Goal: Transaction & Acquisition: Purchase product/service

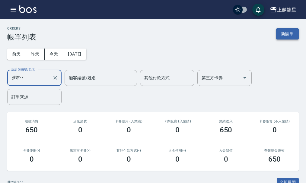
type input "雅君-7"
click at [285, 28] on button "新開單" at bounding box center [287, 33] width 23 height 11
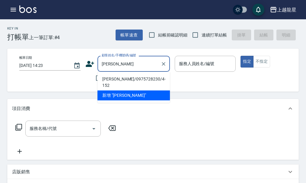
click at [117, 78] on li "[PERSON_NAME]/0975728230/4-152" at bounding box center [133, 82] width 72 height 16
type input "[PERSON_NAME]/0975728230/4-152"
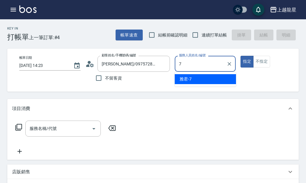
type input "雅君-7"
type button "true"
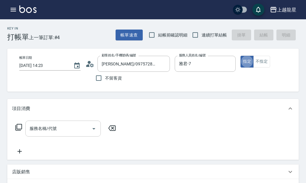
click at [63, 137] on div "服務名稱/代號" at bounding box center [62, 129] width 75 height 16
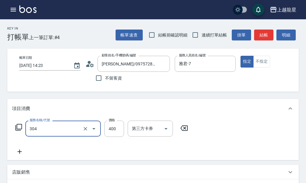
type input "剪髮(304)"
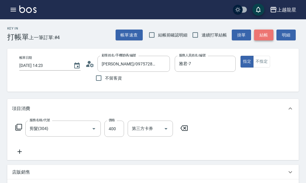
click at [262, 36] on button "結帳" at bounding box center [263, 35] width 19 height 11
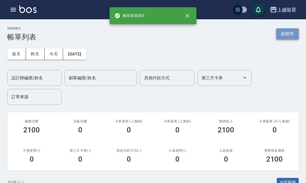
click at [284, 35] on button "新開單" at bounding box center [287, 33] width 23 height 11
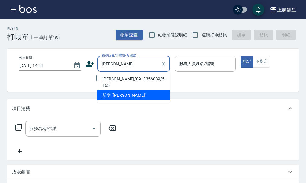
click at [120, 77] on li "[PERSON_NAME]/0913356039/5-165" at bounding box center [133, 82] width 72 height 16
type input "[PERSON_NAME]/0913356039/5-165"
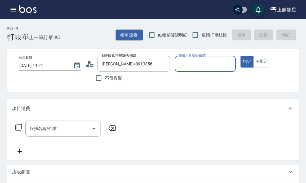
type input "雅君-7"
click at [77, 134] on input "服務名稱/代號" at bounding box center [58, 128] width 61 height 11
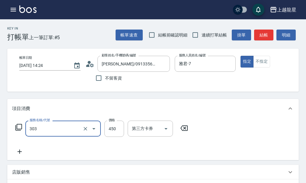
type input "剪髮(303)"
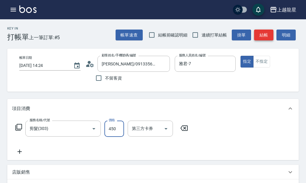
click at [259, 31] on button "結帳" at bounding box center [263, 35] width 19 height 11
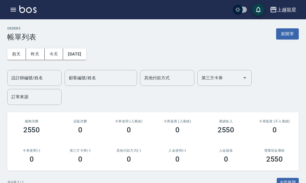
click at [29, 10] on img at bounding box center [27, 9] width 17 height 8
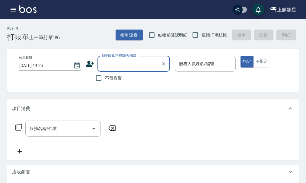
click at [109, 77] on span "不留客資" at bounding box center [113, 78] width 17 height 6
click at [105, 77] on input "不留客資" at bounding box center [98, 78] width 13 height 13
checkbox input "true"
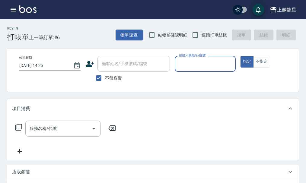
click at [197, 64] on input "服務人員姓名/編號" at bounding box center [205, 63] width 56 height 11
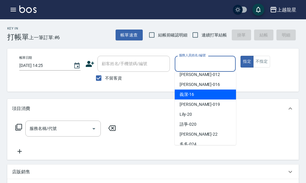
scroll to position [90, 0]
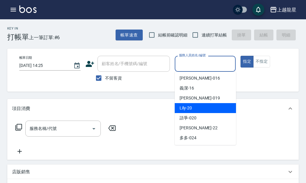
click at [195, 108] on div "Lily -20" at bounding box center [204, 108] width 61 height 10
type input "Lily-20"
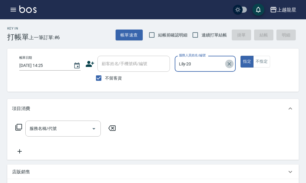
click at [228, 63] on icon "Clear" at bounding box center [230, 64] width 4 height 4
click at [190, 63] on input "服務人員姓名/編號" at bounding box center [205, 63] width 56 height 11
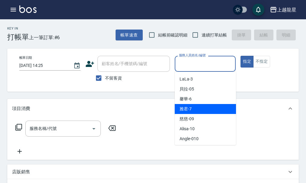
click at [198, 109] on div "雅君 -7" at bounding box center [204, 109] width 61 height 10
type input "雅君-7"
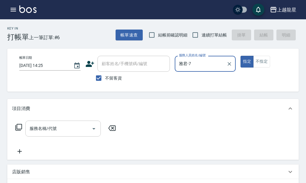
drag, startPoint x: 59, startPoint y: 137, endPoint x: 58, endPoint y: 127, distance: 10.9
click at [61, 133] on input "服務名稱/代號" at bounding box center [58, 128] width 61 height 11
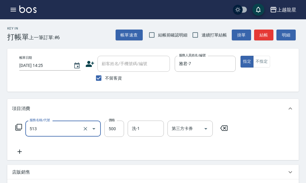
type input "SPA健康洗(513)"
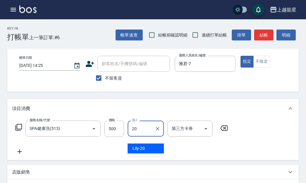
type input "Lily-20"
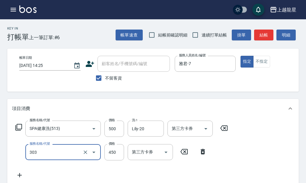
type input "剪髮(303)"
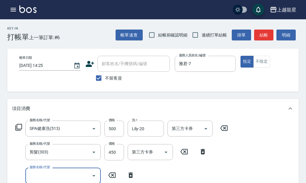
scroll to position [3, 0]
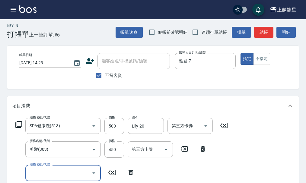
click at [112, 73] on span "不留客資" at bounding box center [113, 75] width 17 height 6
click at [105, 73] on input "不留客資" at bounding box center [98, 75] width 13 height 13
checkbox input "false"
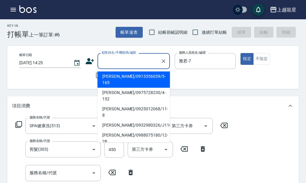
click at [137, 65] on input "顧客姓名/手機號碼/編號" at bounding box center [129, 61] width 58 height 11
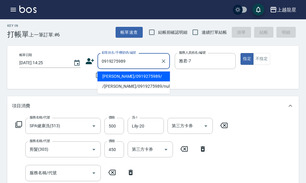
drag, startPoint x: 118, startPoint y: 75, endPoint x: 128, endPoint y: 69, distance: 11.5
click at [118, 76] on li "[PERSON_NAME]/0919275989/" at bounding box center [133, 76] width 72 height 10
type input "[PERSON_NAME]/0919275989/"
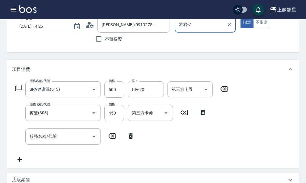
scroll to position [33, 0]
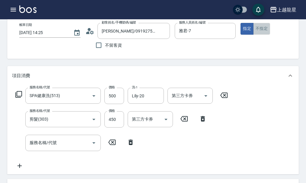
click at [265, 28] on button "不指定" at bounding box center [261, 29] width 17 height 12
click at [107, 127] on input "450" at bounding box center [114, 119] width 20 height 16
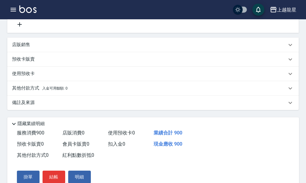
scroll to position [206, 0]
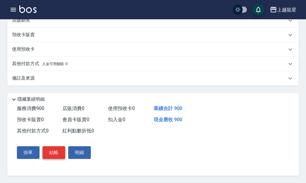
type input "400"
click at [55, 154] on button "結帳" at bounding box center [53, 152] width 23 height 13
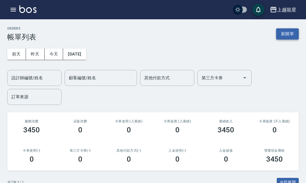
click at [281, 34] on button "新開單" at bounding box center [287, 33] width 23 height 11
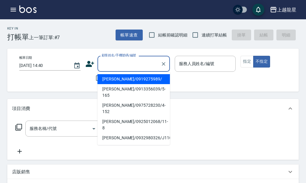
click at [111, 64] on input "顧客姓名/手機號碼/編號" at bounding box center [129, 63] width 58 height 11
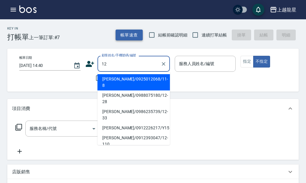
type input "1"
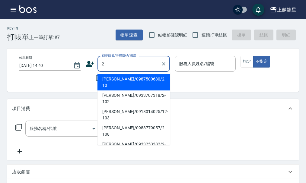
type input "2"
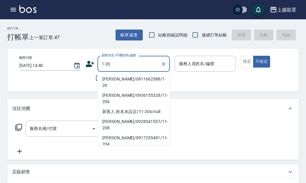
click at [121, 76] on li "[PERSON_NAME]/0911662588/1-20" at bounding box center [133, 82] width 72 height 16
type input "[PERSON_NAME]/0911662588/1-20"
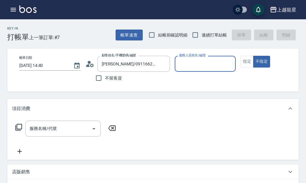
type input "馨華-6"
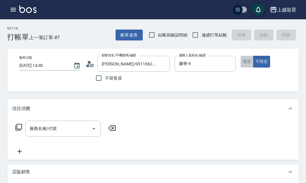
click at [247, 60] on button "指定" at bounding box center [246, 62] width 13 height 12
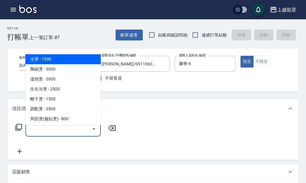
click at [44, 134] on input "服務名稱/代號" at bounding box center [58, 128] width 61 height 11
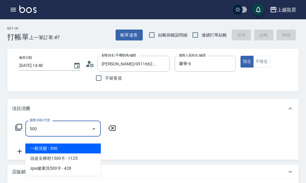
type input "一般洗髮(500)"
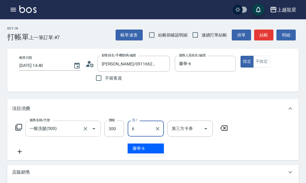
type input "馨華-6"
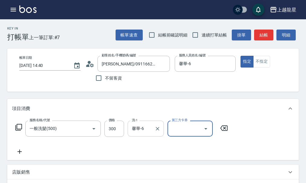
click at [134, 134] on input "馨華-6" at bounding box center [141, 128] width 22 height 11
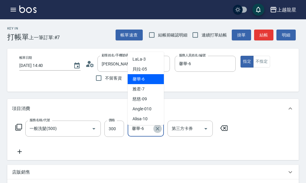
drag, startPoint x: 157, startPoint y: 133, endPoint x: 143, endPoint y: 136, distance: 14.0
click at [157, 132] on icon "Clear" at bounding box center [157, 129] width 6 height 6
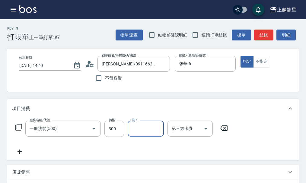
click at [142, 134] on input "洗-1" at bounding box center [145, 128] width 31 height 11
type input "[PERSON_NAME]-22"
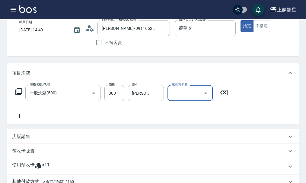
scroll to position [90, 0]
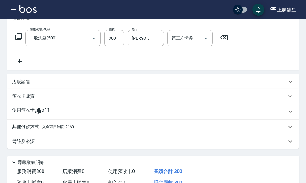
click at [25, 130] on p "其他付款方式 入金可用餘額: 2160" at bounding box center [43, 127] width 62 height 7
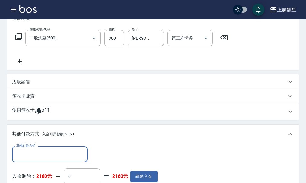
scroll to position [232, 0]
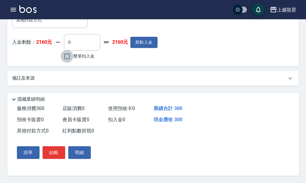
click at [67, 54] on input "整筆扣入金" at bounding box center [67, 56] width 13 height 13
checkbox input "true"
type input "300"
click at [61, 149] on button "結帳" at bounding box center [53, 152] width 23 height 13
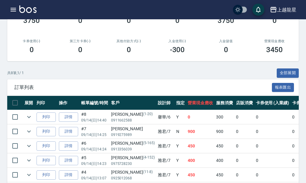
scroll to position [151, 0]
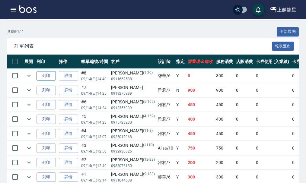
click at [46, 75] on button "列印" at bounding box center [45, 75] width 19 height 9
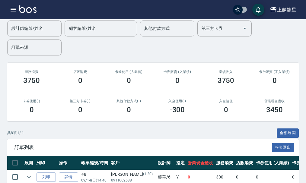
scroll to position [0, 0]
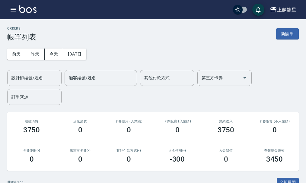
click at [275, 33] on div "ORDERS 帳單列表 新開單" at bounding box center [152, 34] width 291 height 15
click at [289, 34] on button "新開單" at bounding box center [287, 33] width 23 height 11
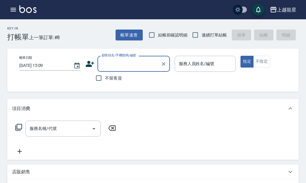
type input "ㄑ"
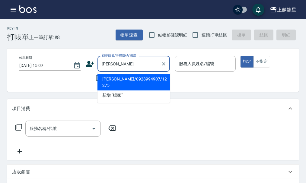
click at [123, 80] on li "[PERSON_NAME]/0928994907/12-275" at bounding box center [133, 82] width 72 height 16
type input "[PERSON_NAME]/0928994907/12-275"
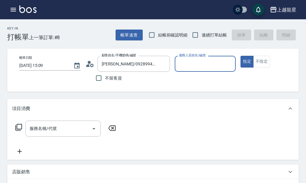
type input "雅君-7"
click at [45, 133] on input "服務名稱/代號" at bounding box center [58, 128] width 61 height 11
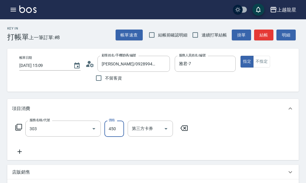
type input "剪髮(303)"
click at [263, 36] on button "結帳" at bounding box center [263, 35] width 19 height 11
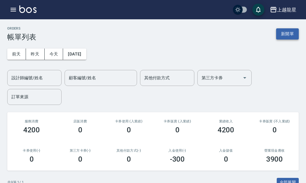
click at [284, 35] on button "新開單" at bounding box center [287, 33] width 23 height 11
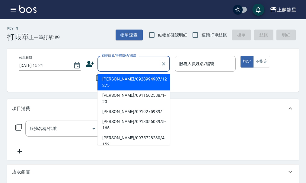
click at [118, 66] on input "顧客姓名/手機號碼/編號" at bounding box center [129, 63] width 58 height 11
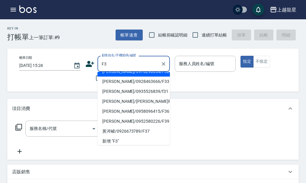
scroll to position [51, 0]
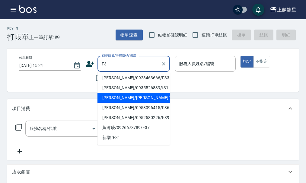
type input "F"
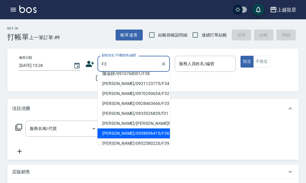
scroll to position [0, 0]
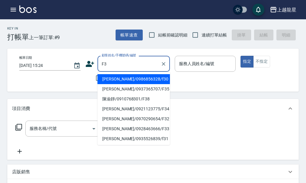
click at [117, 68] on input "F3" at bounding box center [129, 63] width 58 height 11
type input "F"
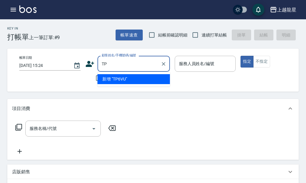
type input "T"
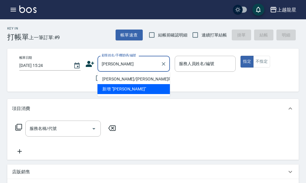
click at [124, 78] on li "[PERSON_NAME]/[PERSON_NAME]F3/F3" at bounding box center [133, 79] width 72 height 10
type input "[PERSON_NAME]/[PERSON_NAME]F3/F3"
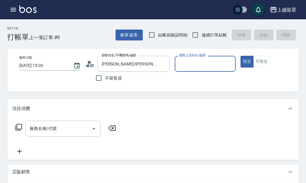
type input "馨華-6"
click at [69, 133] on input "服務名稱/代號" at bounding box center [58, 128] width 61 height 11
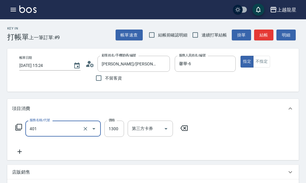
type input "染髮根3公分內(401)"
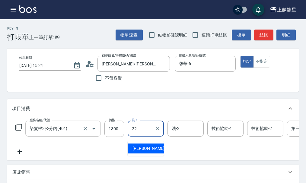
type input "[PERSON_NAME]-22"
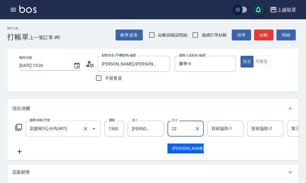
type input "[PERSON_NAME]-22"
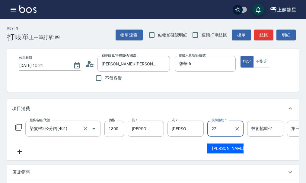
type input "[PERSON_NAME]-22"
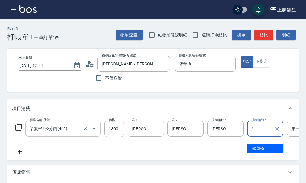
type input "馨華-6"
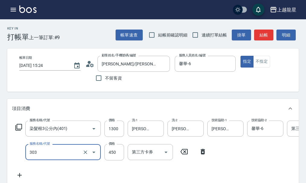
type input "剪髮(303)"
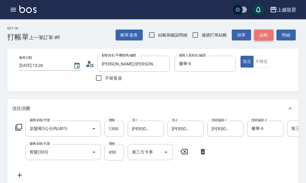
click at [260, 30] on button "結帳" at bounding box center [263, 35] width 19 height 11
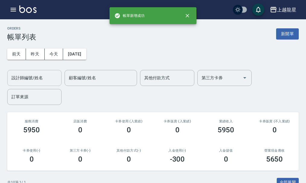
click at [34, 76] on input "設計師編號/姓名" at bounding box center [34, 78] width 49 height 11
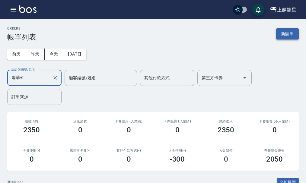
type input "馨華-6"
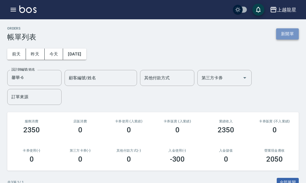
click at [294, 37] on button "新開單" at bounding box center [287, 33] width 23 height 11
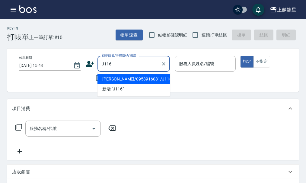
click at [131, 79] on li "[PERSON_NAME]/0958916081/J116" at bounding box center [133, 79] width 72 height 10
type input "[PERSON_NAME]/0958916081/J116"
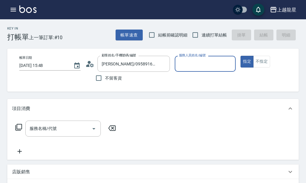
type input "Alisa-10"
click at [228, 66] on icon "Clear" at bounding box center [229, 64] width 6 height 6
click at [206, 68] on input "服務人員姓名/編號" at bounding box center [205, 63] width 56 height 11
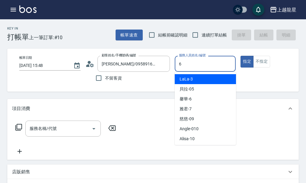
type input "馨華-6"
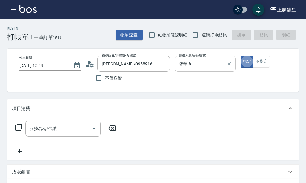
type button "true"
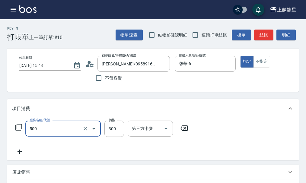
type input "一般洗髮(500)"
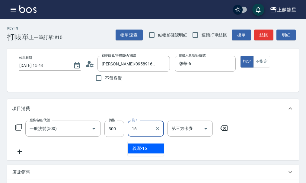
type input "義潔-16"
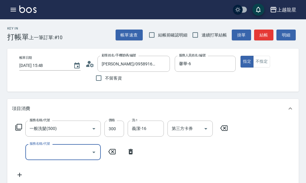
scroll to position [60, 0]
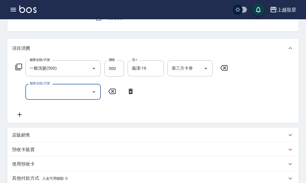
click at [9, 142] on div "店販銷售" at bounding box center [152, 135] width 291 height 14
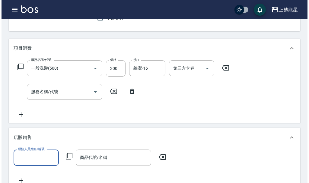
scroll to position [0, 0]
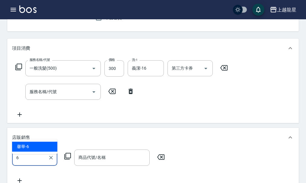
type input "馨華-6"
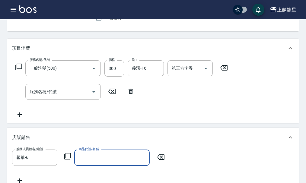
click at [67, 160] on icon at bounding box center [67, 155] width 7 height 7
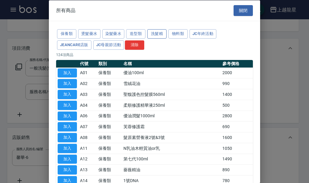
click at [152, 33] on button "洗髮精" at bounding box center [156, 33] width 19 height 9
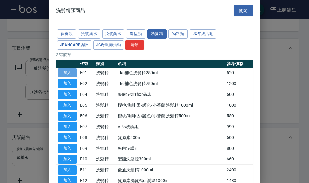
click at [71, 72] on button "加入" at bounding box center [67, 72] width 19 height 9
type input "Tko補色洗髮精250ml"
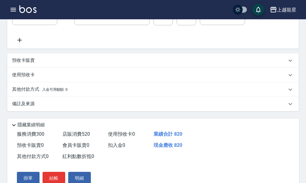
scroll to position [234, 0]
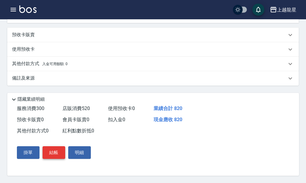
click at [51, 151] on button "結帳" at bounding box center [53, 152] width 23 height 13
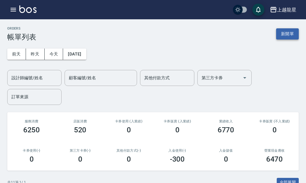
click at [284, 36] on button "新開單" at bounding box center [287, 33] width 23 height 11
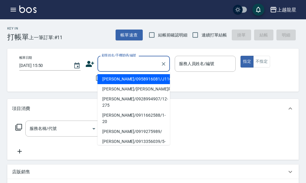
click at [108, 67] on input "顧客姓名/手機號碼/編號" at bounding box center [129, 63] width 58 height 11
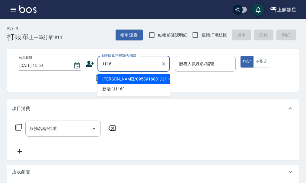
click at [122, 80] on li "[PERSON_NAME]/0958916081/J116" at bounding box center [133, 79] width 72 height 10
type input "[PERSON_NAME]/0958916081/J116"
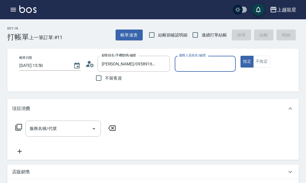
type input "Alisa-10"
click at [230, 63] on icon "Clear" at bounding box center [230, 64] width 4 height 4
click at [188, 64] on input "服務人員姓名/編號" at bounding box center [205, 63] width 56 height 11
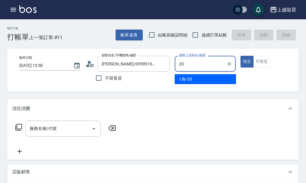
type input "Lily-20"
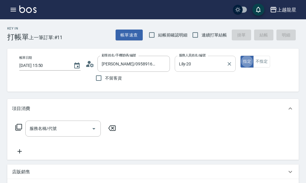
type button "true"
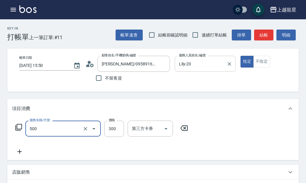
type input "一般洗髮(500)"
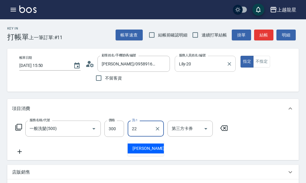
type input "[PERSON_NAME]-22"
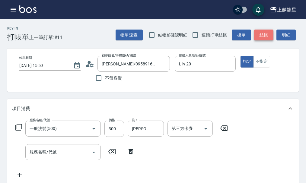
click at [262, 31] on button "結帳" at bounding box center [263, 35] width 19 height 11
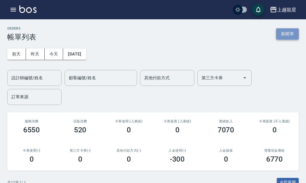
click at [282, 33] on button "新開單" at bounding box center [287, 33] width 23 height 11
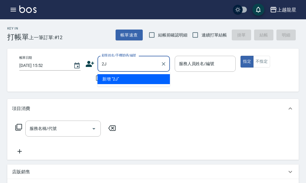
type input "2"
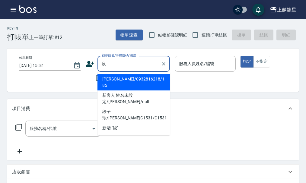
click at [128, 78] on li "[PERSON_NAME]/0932816218/1-85" at bounding box center [133, 82] width 72 height 16
type input "[PERSON_NAME]/0932816218/1-85"
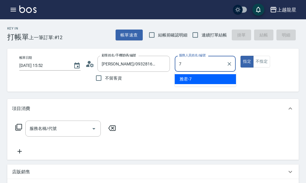
type input "雅君-7"
type button "true"
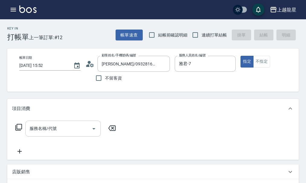
click at [38, 134] on div "服務名稱/代號 服務名稱/代號" at bounding box center [62, 129] width 75 height 16
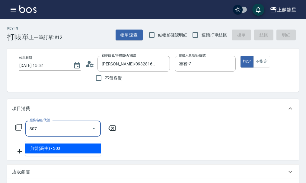
type input "剪髮(高中)(307)"
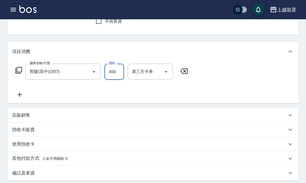
scroll to position [151, 0]
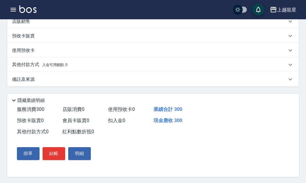
click at [26, 83] on p "備註及來源" at bounding box center [23, 79] width 23 height 6
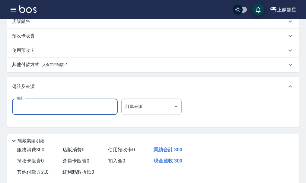
click at [29, 112] on input "備註" at bounding box center [64, 107] width 105 height 16
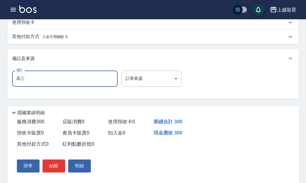
scroll to position [200, 0]
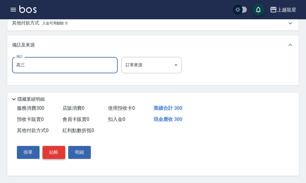
type input "高三"
click at [48, 146] on button "結帳" at bounding box center [53, 152] width 23 height 13
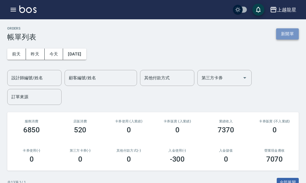
click at [283, 31] on button "新開單" at bounding box center [287, 33] width 23 height 11
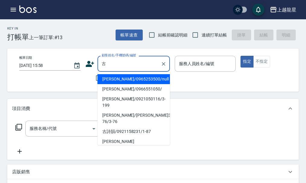
click at [130, 80] on li "[PERSON_NAME]/0965253500/null" at bounding box center [133, 79] width 72 height 10
type input "[PERSON_NAME]/0965253500/null"
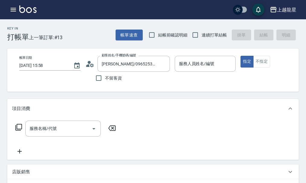
click at [93, 64] on icon at bounding box center [92, 65] width 4 height 4
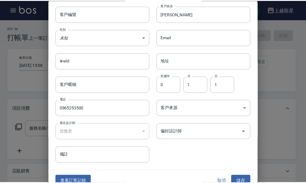
scroll to position [26, 0]
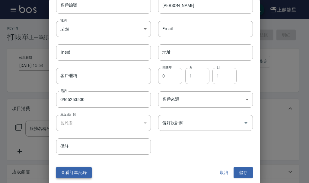
click at [80, 171] on button "查看訂單記錄" at bounding box center [74, 172] width 36 height 11
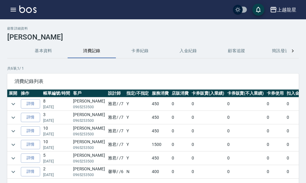
click at [30, 10] on img at bounding box center [27, 9] width 17 height 8
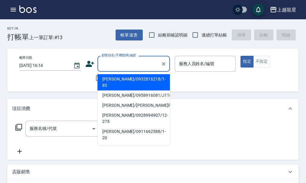
click at [121, 64] on input "顧客姓名/手機號碼/編號" at bounding box center [129, 63] width 58 height 11
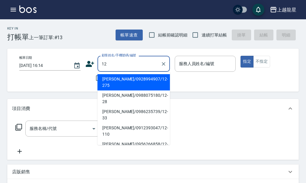
type input "1"
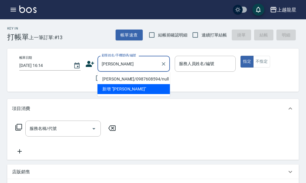
click at [123, 62] on input "[PERSON_NAME]" at bounding box center [129, 63] width 58 height 11
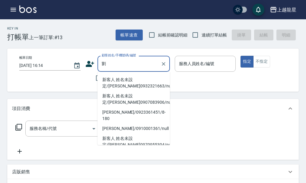
scroll to position [149, 0]
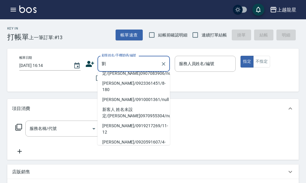
type input "[PERSON_NAME]/0960525722/11-189"
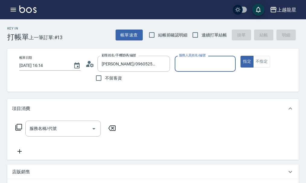
click at [192, 68] on input "服務人員姓名/編號" at bounding box center [205, 63] width 56 height 11
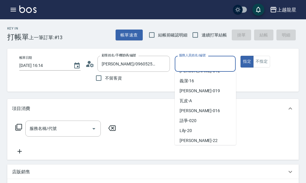
scroll to position [121, 0]
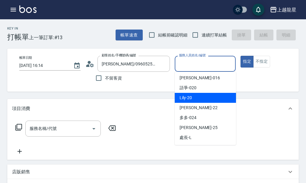
drag, startPoint x: 197, startPoint y: 98, endPoint x: 193, endPoint y: 101, distance: 5.4
click at [193, 101] on div "Lily -20" at bounding box center [204, 98] width 61 height 10
type input "Lily-20"
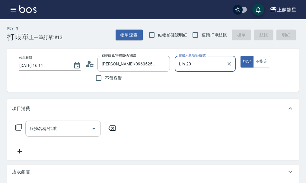
click at [61, 130] on input "服務名稱/代號" at bounding box center [58, 128] width 61 height 11
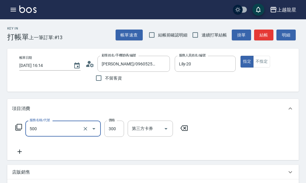
type input "一般洗髮(500)"
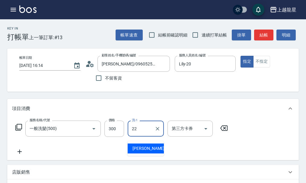
type input "[PERSON_NAME]-22"
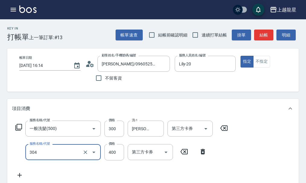
type input "剪髮(304)"
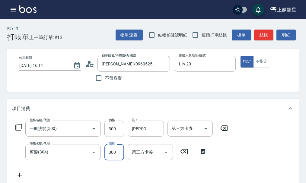
type input "300"
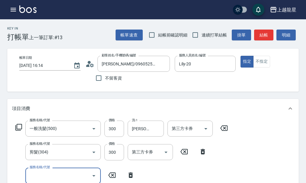
scroll to position [3, 0]
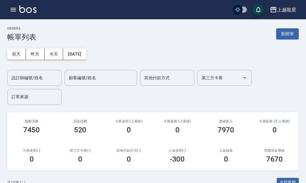
click at [30, 12] on img at bounding box center [27, 9] width 17 height 8
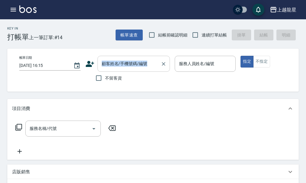
drag, startPoint x: 118, startPoint y: 57, endPoint x: 120, endPoint y: 60, distance: 3.9
click at [120, 60] on div "帳單日期 [DATE] 16:15 顧客姓名/手機號碼/編號 顧客姓名/手機號碼/編號 不留客資 服務人員姓名/編號 服務人員姓名/編號 指定 不指定" at bounding box center [157, 70] width 301 height 43
click at [162, 61] on icon "Clear" at bounding box center [163, 64] width 6 height 6
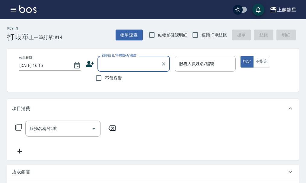
click at [148, 64] on input "顧客姓名/手機號碼/編號" at bounding box center [129, 63] width 58 height 11
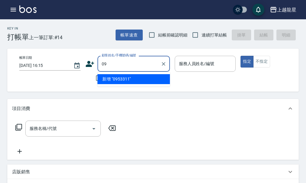
type input "0"
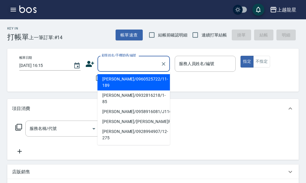
click at [13, 11] on icon "button" at bounding box center [13, 10] width 5 height 4
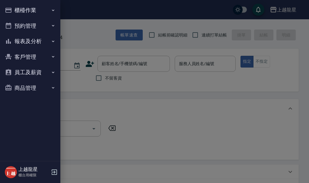
click at [16, 8] on button "櫃檯作業" at bounding box center [29, 10] width 55 height 16
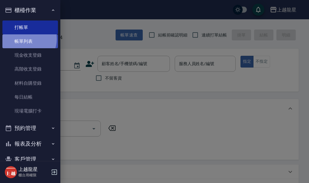
click at [24, 39] on link "帳單列表" at bounding box center [29, 41] width 55 height 14
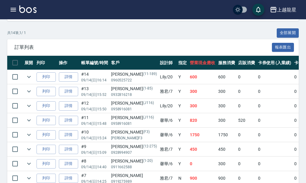
scroll to position [151, 0]
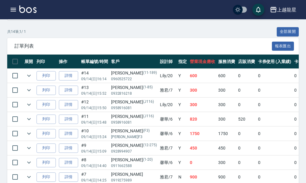
click at [25, 9] on img at bounding box center [27, 9] width 17 height 8
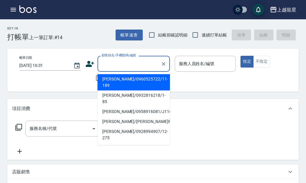
click at [109, 63] on input "顧客姓名/手機號碼/編號" at bounding box center [129, 63] width 58 height 11
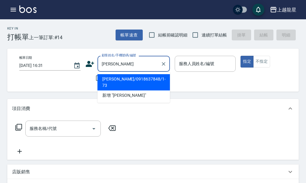
click at [145, 80] on li "[PERSON_NAME]/0918637848/1-73" at bounding box center [133, 82] width 72 height 16
type input "[PERSON_NAME]/0918637848/1-73"
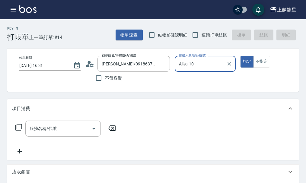
type input "Alisa-10"
click at [232, 62] on button "Clear" at bounding box center [229, 64] width 8 height 8
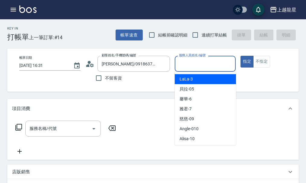
click at [205, 63] on input "服務人員姓名/編號" at bounding box center [205, 63] width 56 height 11
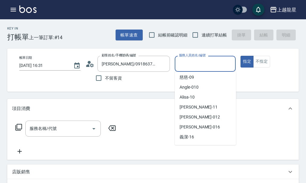
scroll to position [121, 0]
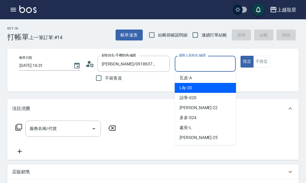
click at [204, 84] on div "Lily -20" at bounding box center [204, 88] width 61 height 10
type input "Lily-20"
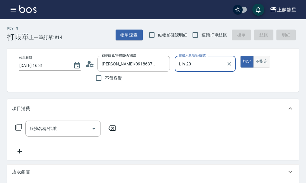
click at [263, 61] on button "不指定" at bounding box center [261, 62] width 17 height 12
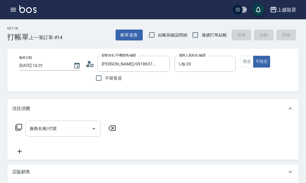
click at [61, 130] on input "服務名稱/代號" at bounding box center [58, 128] width 61 height 11
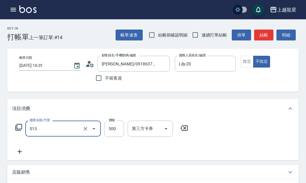
type input "SPA健康洗(513)"
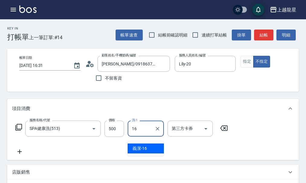
type input "義潔-16"
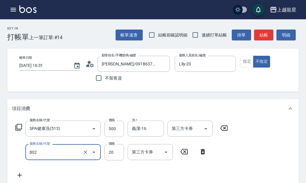
type input "潤絲(802)"
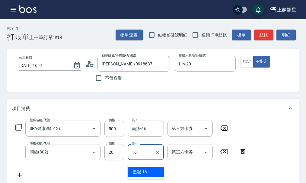
type input "義潔-16"
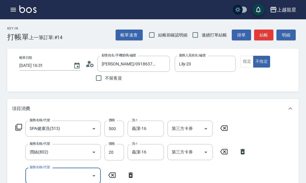
scroll to position [3, 0]
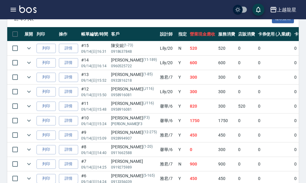
scroll to position [181, 0]
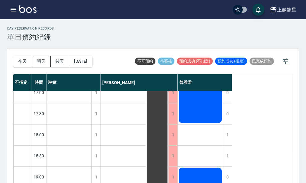
click at [12, 13] on icon "button" at bounding box center [13, 9] width 7 height 7
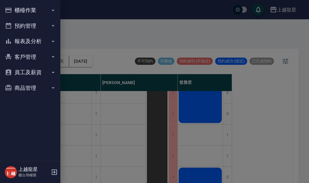
click at [20, 7] on button "櫃檯作業" at bounding box center [29, 10] width 55 height 16
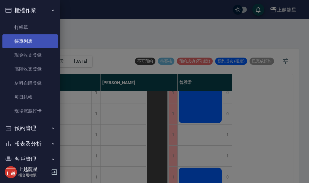
click at [46, 41] on link "帳單列表" at bounding box center [29, 41] width 55 height 14
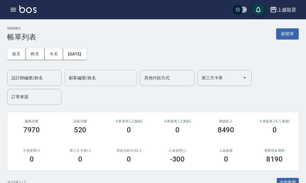
click at [65, 82] on div "顧客編號/姓名" at bounding box center [100, 78] width 72 height 16
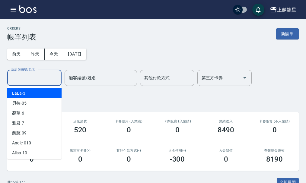
click at [49, 77] on input "設計師編號/姓名" at bounding box center [34, 78] width 49 height 11
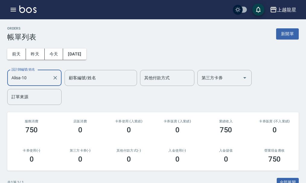
type input "Alisa-10"
click at [294, 40] on div "ORDERS 帳單列表 新開單" at bounding box center [152, 34] width 291 height 15
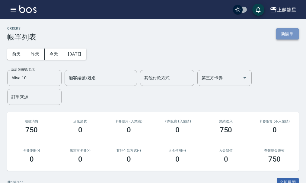
click at [284, 33] on button "新開單" at bounding box center [287, 33] width 23 height 11
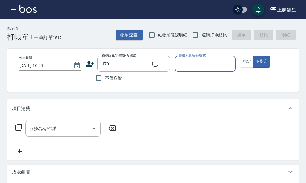
type input "[PERSON_NAME]/0919268920/J70"
type input "Alisa-10"
click at [245, 64] on button "指定" at bounding box center [246, 62] width 13 height 12
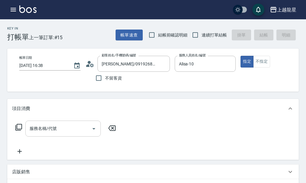
click at [49, 126] on div "服務名稱/代號" at bounding box center [62, 129] width 75 height 16
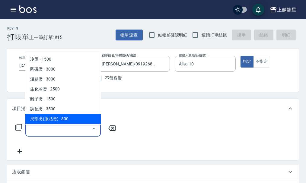
click at [122, 107] on div "項目消費" at bounding box center [152, 108] width 291 height 19
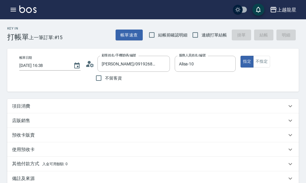
click at [55, 113] on div "項目消費" at bounding box center [152, 106] width 291 height 14
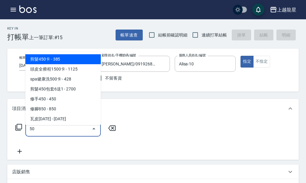
type input "5"
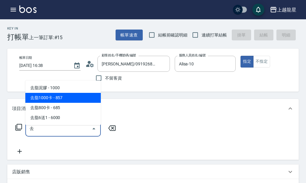
click at [82, 86] on span "去脂泥膠 - 1000" at bounding box center [62, 88] width 75 height 10
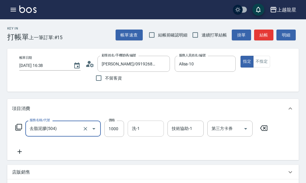
type input "去脂泥膠(504)"
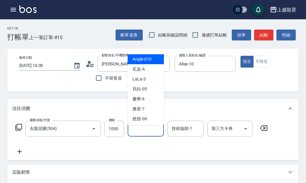
click at [135, 130] on div "洗-1 洗-1" at bounding box center [145, 129] width 36 height 16
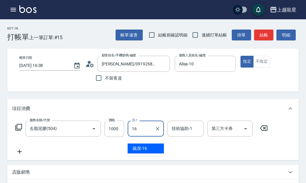
type input "義潔-16"
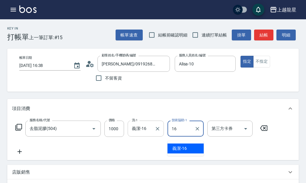
type input "義潔-16"
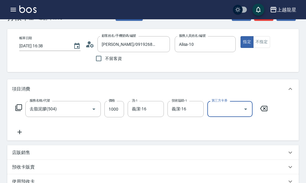
scroll to position [30, 0]
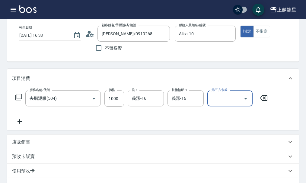
click at [21, 124] on icon at bounding box center [19, 121] width 15 height 7
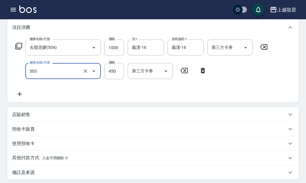
scroll to position [90, 0]
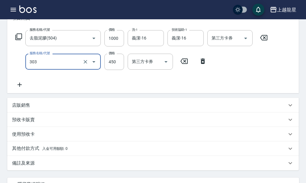
type input "剪髮(303)"
click at [17, 88] on icon at bounding box center [19, 84] width 15 height 7
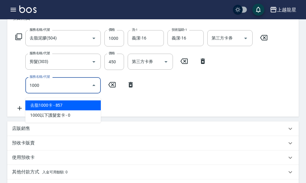
type input "去脂1000卡(505)"
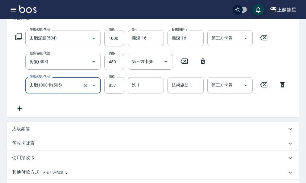
click at [86, 87] on icon "Clear" at bounding box center [85, 85] width 4 height 4
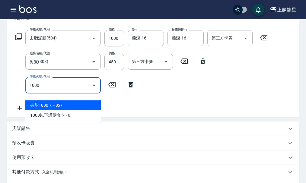
type input "去脂1000卡(505)"
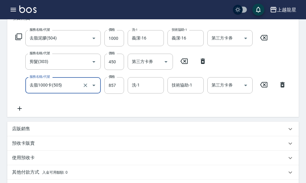
click at [93, 89] on icon "Open" at bounding box center [93, 85] width 7 height 7
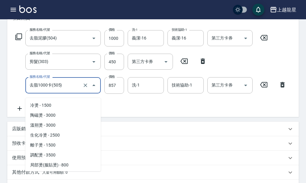
scroll to position [228, 0]
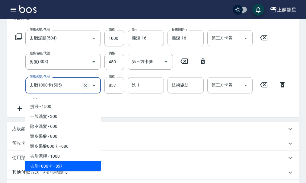
click at [83, 88] on icon "Clear" at bounding box center [85, 85] width 6 height 6
click at [84, 87] on icon "Clear" at bounding box center [85, 85] width 4 height 4
click at [86, 88] on icon "Clear" at bounding box center [85, 85] width 6 height 6
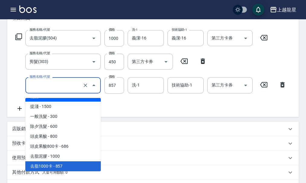
type input "去脂1000卡(505)"
click at [281, 88] on icon at bounding box center [282, 84] width 15 height 7
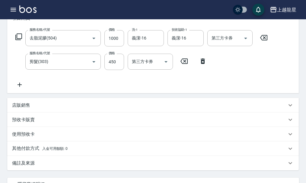
click at [19, 88] on icon at bounding box center [19, 84] width 15 height 7
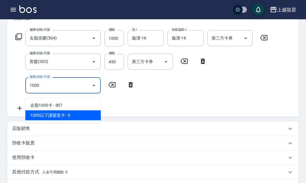
click at [52, 116] on span "1000以下護髮套卡 - 0" at bounding box center [62, 115] width 75 height 10
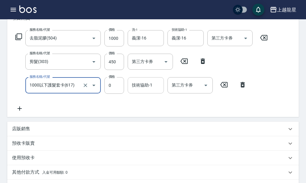
type input "1000以下護髮套卡(617)"
click at [140, 91] on div "技術協助-1 技術協助-1" at bounding box center [145, 85] width 36 height 16
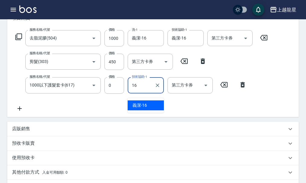
type input "義潔-16"
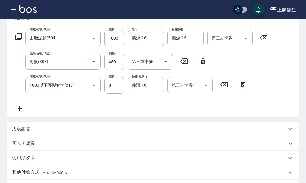
click at [141, 112] on div "服務名稱/代號 去脂泥膠(504) 服務名稱/代號 價格 1000 價格 洗-1 義潔-16 洗-1 技術協助-1 義潔-16 技術協助-1 第三方卡券 第三…" at bounding box center [141, 71] width 259 height 82
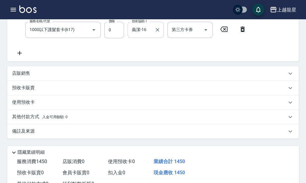
scroll to position [206, 0]
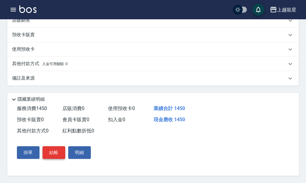
click at [56, 155] on button "結帳" at bounding box center [53, 152] width 23 height 13
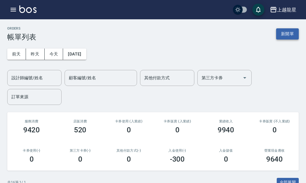
click at [287, 37] on button "新開單" at bounding box center [287, 33] width 23 height 11
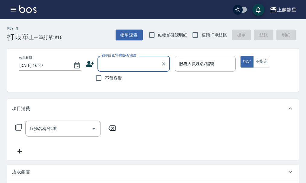
type input "ㄘ"
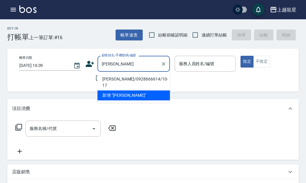
click at [134, 75] on li "王一如/0928666614/10-17" at bounding box center [133, 82] width 72 height 16
type input "王一如/0928666614/10-17"
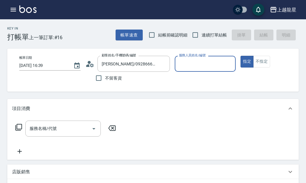
type input "Alisa-10"
click at [78, 131] on input "服務名稱/代號" at bounding box center [58, 128] width 61 height 11
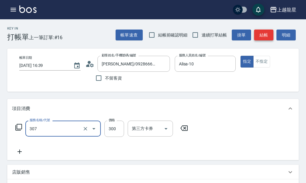
type input "剪髮(高中)(307)"
click at [262, 36] on button "結帳" at bounding box center [263, 35] width 19 height 11
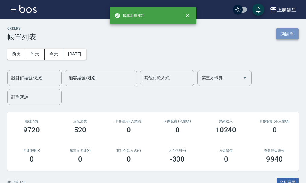
click at [277, 34] on button "新開單" at bounding box center [287, 33] width 23 height 11
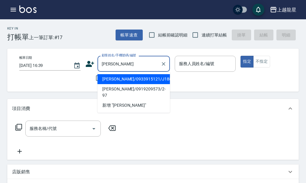
click at [134, 79] on li "賴怡蓉/0933915121/J188" at bounding box center [133, 79] width 72 height 10
type input "賴怡蓉/0933915121/J188"
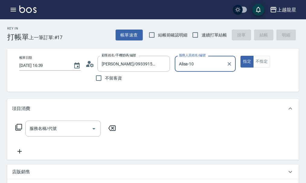
type input "Alisa-10"
click at [55, 134] on input "服務名稱/代號" at bounding box center [58, 128] width 61 height 11
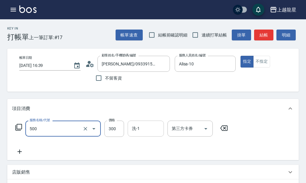
type input "一般洗髮(500)"
click at [144, 134] on input "洗-1" at bounding box center [145, 128] width 31 height 11
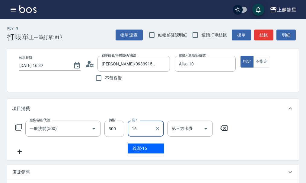
type input "義潔-16"
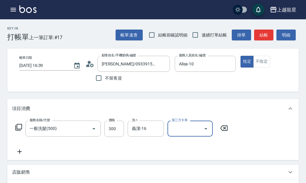
click at [22, 155] on icon at bounding box center [19, 151] width 15 height 7
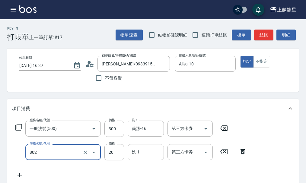
click at [130, 157] on input "洗-1" at bounding box center [145, 152] width 31 height 11
type input "潤絲(802)"
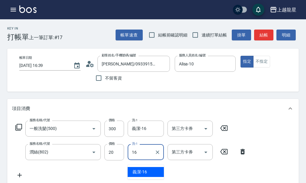
type input "義潔-16"
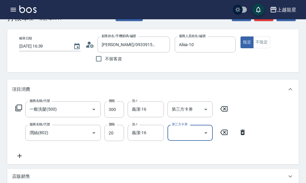
scroll to position [30, 0]
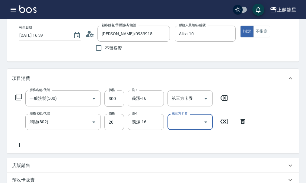
click at [18, 149] on icon at bounding box center [19, 144] width 15 height 7
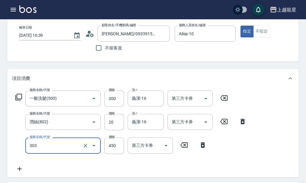
type input "剪髮(303)"
click at [256, 88] on div "項目消費" at bounding box center [152, 78] width 291 height 19
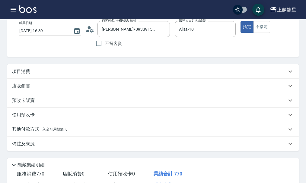
scroll to position [0, 0]
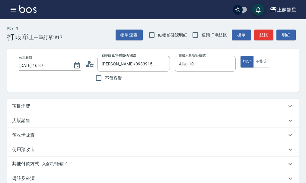
click at [134, 109] on div "項目消費" at bounding box center [149, 106] width 274 height 6
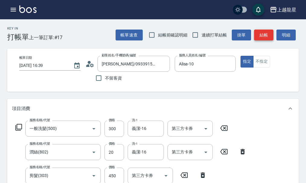
click at [263, 34] on button "結帳" at bounding box center [263, 35] width 19 height 11
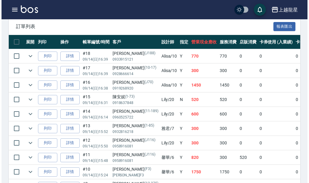
scroll to position [181, 0]
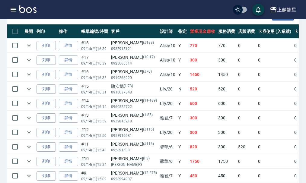
click at [9, 8] on button "button" at bounding box center [13, 10] width 12 height 12
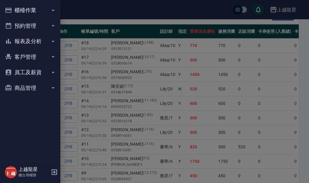
click at [27, 11] on button "櫃檯作業" at bounding box center [29, 10] width 55 height 16
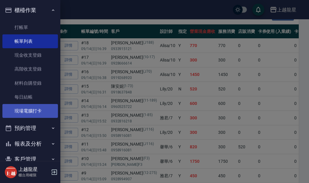
click at [16, 118] on link "現場電腦打卡" at bounding box center [29, 111] width 55 height 14
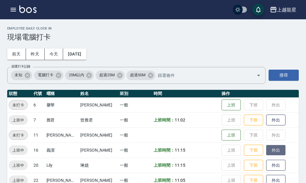
click at [272, 151] on button "外出" at bounding box center [275, 150] width 19 height 11
click at [275, 146] on button "歸來" at bounding box center [275, 150] width 19 height 11
click at [24, 9] on img at bounding box center [27, 9] width 17 height 8
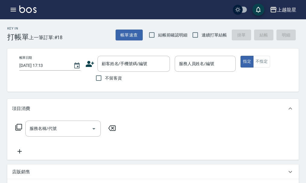
click at [116, 78] on span "不留客資" at bounding box center [113, 78] width 17 height 6
click at [105, 78] on input "不留客資" at bounding box center [98, 78] width 13 height 13
checkbox input "true"
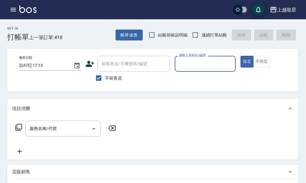
click at [206, 66] on input "服務人員姓名/編號" at bounding box center [205, 63] width 56 height 11
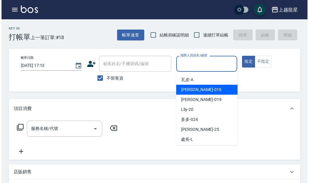
scroll to position [121, 0]
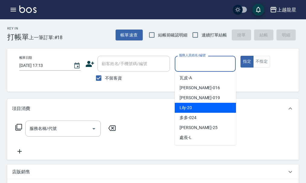
click at [185, 105] on span "Lily -20" at bounding box center [185, 108] width 12 height 6
type input "Lily-20"
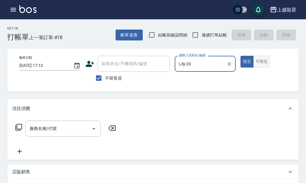
click at [260, 59] on button "不指定" at bounding box center [261, 62] width 17 height 12
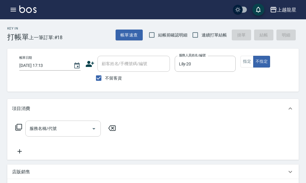
click at [66, 137] on div "服務名稱/代號" at bounding box center [62, 129] width 75 height 16
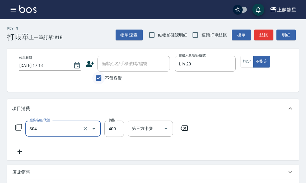
type input "剪髮(304)"
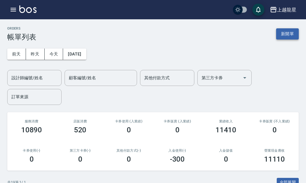
click at [291, 32] on button "新開單" at bounding box center [287, 33] width 23 height 11
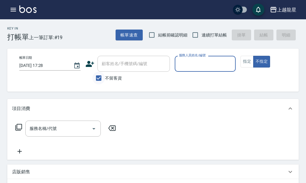
click at [100, 76] on input "不留客資" at bounding box center [98, 78] width 13 height 13
checkbox input "false"
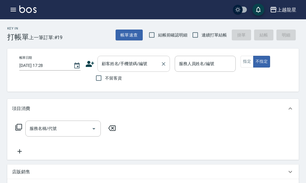
click at [125, 65] on input "顧客姓名/手機號碼/編號" at bounding box center [129, 63] width 58 height 11
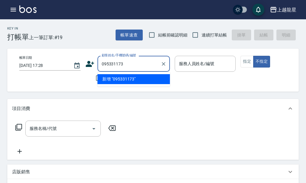
type input "0953311739"
click at [163, 64] on icon "Clear" at bounding box center [164, 64] width 4 height 4
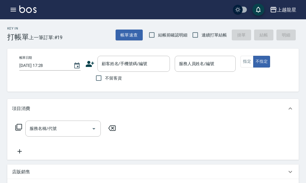
click at [112, 78] on span "不留客資" at bounding box center [113, 78] width 17 height 6
click at [105, 78] on input "不留客資" at bounding box center [98, 78] width 13 height 13
checkbox input "true"
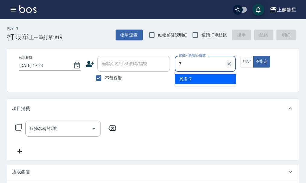
type input "雅君-7"
type button "false"
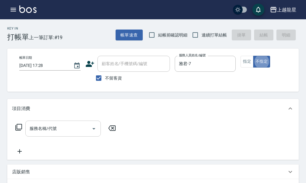
click at [60, 134] on input "服務名稱/代號" at bounding box center [58, 128] width 61 height 11
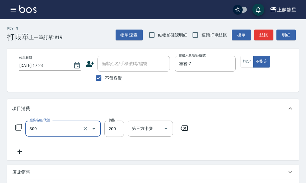
type input "剪髮(國小)(309)"
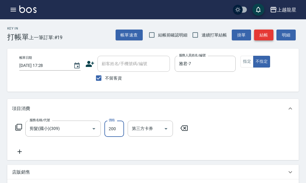
click at [271, 37] on button "結帳" at bounding box center [263, 35] width 19 height 11
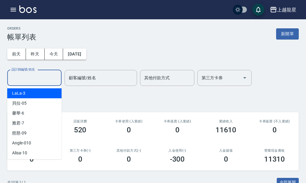
click at [36, 77] on input "設計師編號/姓名" at bounding box center [34, 78] width 49 height 11
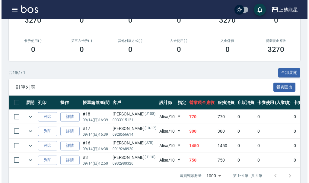
scroll to position [121, 0]
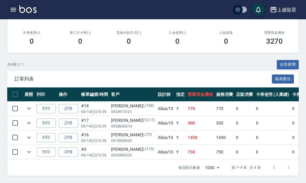
type input "Alisa-10"
click at [14, 10] on icon "button" at bounding box center [13, 10] width 5 height 4
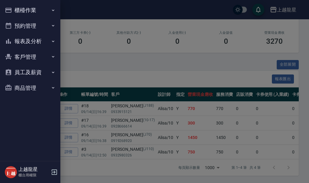
click at [33, 13] on button "櫃檯作業" at bounding box center [29, 10] width 55 height 16
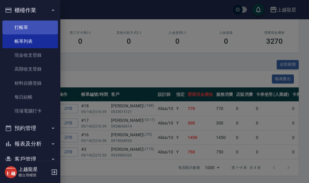
click at [33, 26] on link "打帳單" at bounding box center [29, 27] width 55 height 14
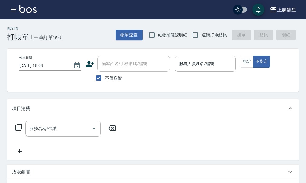
click at [106, 78] on span "不留客資" at bounding box center [113, 78] width 17 height 6
click at [105, 78] on input "不留客資" at bounding box center [98, 78] width 13 height 13
checkbox input "false"
click at [115, 67] on input "顧客姓名/手機號碼/編號" at bounding box center [129, 63] width 58 height 11
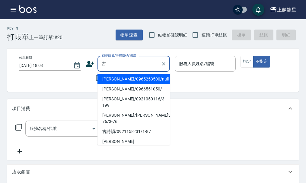
click at [112, 81] on li "[PERSON_NAME]/0965253500/null" at bounding box center [133, 79] width 72 height 10
type input "[PERSON_NAME]/0965253500/null"
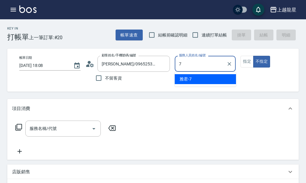
type input "雅君-7"
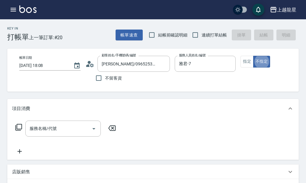
type button "false"
click at [244, 64] on button "指定" at bounding box center [246, 62] width 13 height 12
click at [61, 134] on input "服務名稱/代號" at bounding box center [58, 128] width 61 height 11
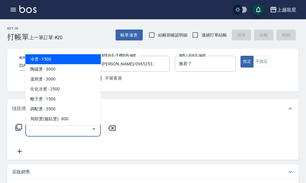
click at [45, 60] on span "冷燙 - 1500" at bounding box center [62, 59] width 75 height 10
type input "冷燙(201)"
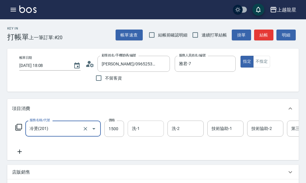
click at [146, 132] on input "洗-1" at bounding box center [145, 128] width 31 height 11
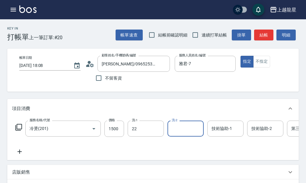
type input "[PERSON_NAME]-22"
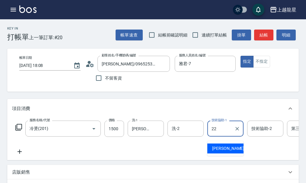
type input "[PERSON_NAME]-22"
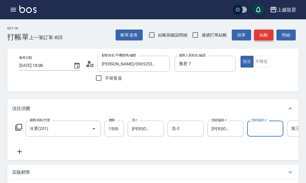
click at [262, 31] on button "結帳" at bounding box center [263, 35] width 19 height 11
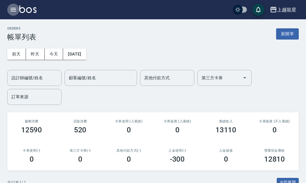
click at [17, 12] on icon "button" at bounding box center [13, 9] width 7 height 7
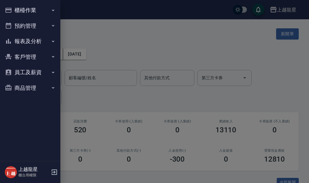
click at [32, 36] on button "報表及分析" at bounding box center [29, 41] width 55 height 16
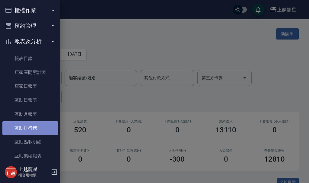
click at [30, 124] on link "互助排行榜" at bounding box center [29, 128] width 55 height 14
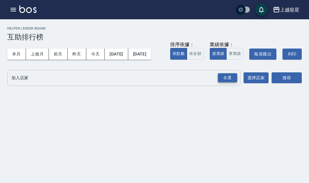
click at [223, 83] on div "全選" at bounding box center [227, 77] width 19 height 9
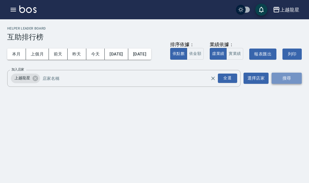
click at [278, 84] on button "搜尋" at bounding box center [286, 78] width 30 height 11
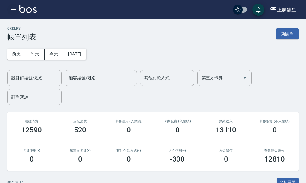
click at [16, 14] on button "button" at bounding box center [13, 10] width 12 height 12
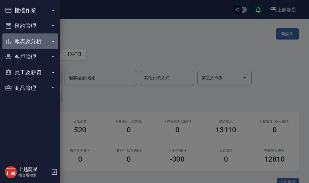
click at [33, 40] on button "報表及分析" at bounding box center [29, 41] width 55 height 16
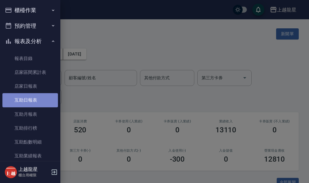
click at [39, 103] on link "互助日報表" at bounding box center [29, 100] width 55 height 14
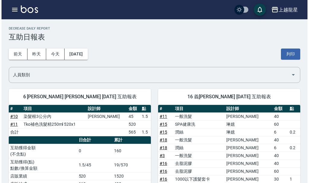
scroll to position [30, 0]
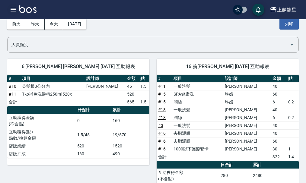
click at [16, 10] on icon "button" at bounding box center [13, 10] width 5 height 4
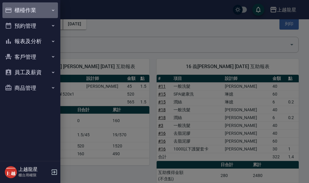
click at [18, 8] on button "櫃檯作業" at bounding box center [29, 10] width 55 height 16
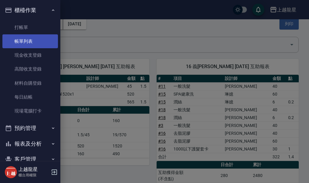
click at [23, 39] on link "帳單列表" at bounding box center [29, 41] width 55 height 14
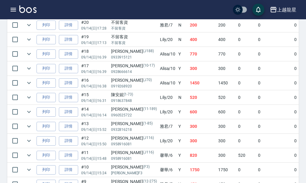
scroll to position [218, 0]
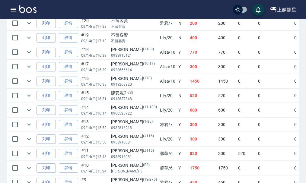
click at [129, 39] on p "不留客資" at bounding box center [134, 40] width 46 height 5
click at [29, 36] on icon "expand row" at bounding box center [28, 37] width 7 height 7
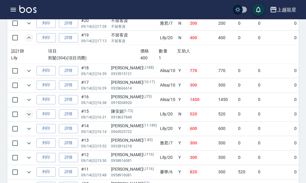
click at [30, 112] on icon "expand row" at bounding box center [28, 114] width 7 height 7
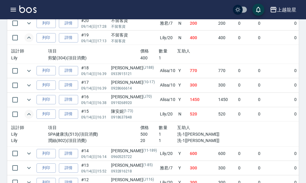
click at [31, 112] on icon "expand row" at bounding box center [28, 114] width 7 height 7
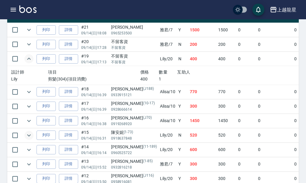
scroll to position [187, 0]
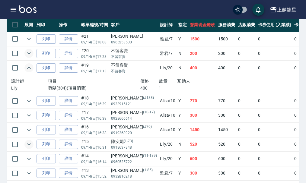
click at [27, 54] on icon "expand row" at bounding box center [28, 53] width 7 height 7
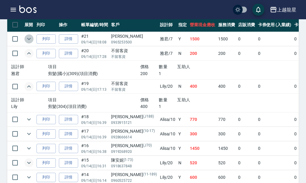
click at [29, 42] on icon "expand row" at bounding box center [28, 38] width 7 height 7
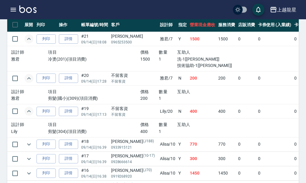
click at [29, 41] on icon "expand row" at bounding box center [28, 38] width 7 height 7
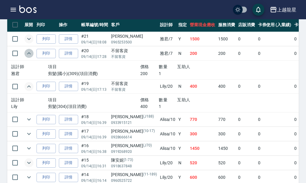
click at [30, 54] on icon "expand row" at bounding box center [29, 53] width 4 height 2
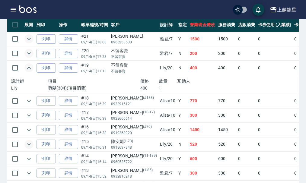
click at [31, 66] on icon "expand row" at bounding box center [28, 67] width 7 height 7
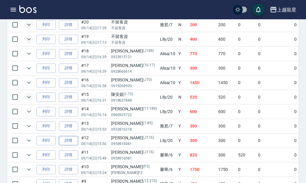
scroll to position [248, 0]
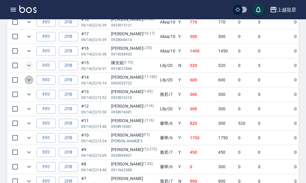
click at [28, 78] on icon "expand row" at bounding box center [28, 79] width 7 height 7
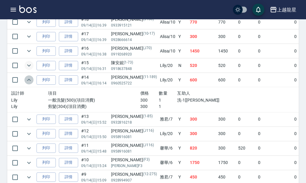
click at [28, 78] on icon "expand row" at bounding box center [28, 79] width 7 height 7
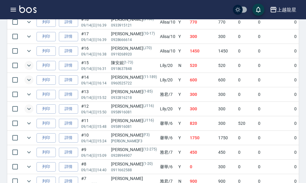
click at [30, 108] on icon "expand row" at bounding box center [28, 108] width 7 height 7
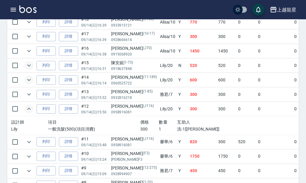
click at [30, 108] on icon "expand row" at bounding box center [28, 108] width 7 height 7
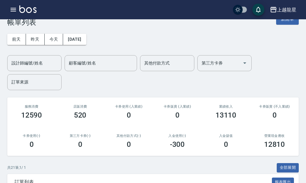
scroll to position [7, 0]
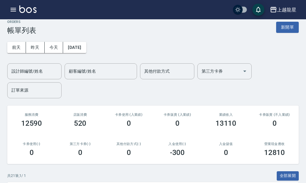
click at [27, 11] on img at bounding box center [27, 9] width 17 height 8
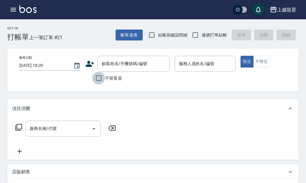
click at [100, 80] on input "不留客資" at bounding box center [98, 78] width 13 height 13
checkbox input "true"
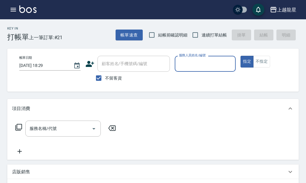
click at [193, 67] on input "服務人員姓名/編號" at bounding box center [205, 63] width 56 height 11
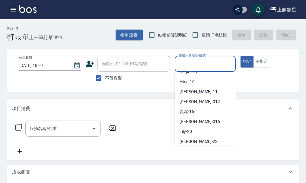
scroll to position [121, 0]
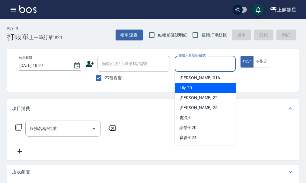
click at [196, 90] on div "Lily -20" at bounding box center [204, 88] width 61 height 10
type input "Lily-20"
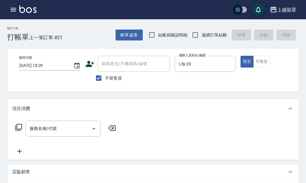
click at [276, 62] on div "指定 不指定" at bounding box center [270, 62] width 61 height 12
click at [261, 65] on button "不指定" at bounding box center [261, 62] width 17 height 12
click at [74, 134] on input "服務名稱/代號" at bounding box center [58, 128] width 61 height 11
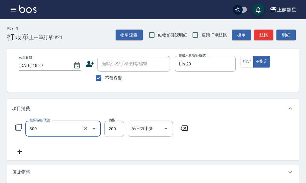
type input "剪髮(國小)(309)"
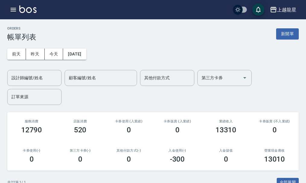
click at [284, 27] on div "ORDERS 帳單列表 新開單" at bounding box center [152, 34] width 291 height 15
click at [278, 33] on button "新開單" at bounding box center [287, 33] width 23 height 11
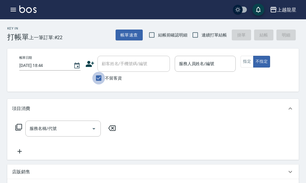
click at [104, 80] on input "不留客資" at bounding box center [98, 78] width 13 height 13
checkbox input "false"
click at [108, 68] on input "顧客姓名/手機號碼/編號" at bounding box center [129, 63] width 58 height 11
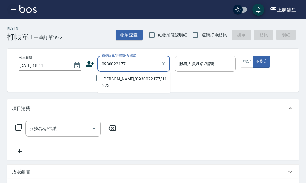
type input "0930022177"
click at [10, 8] on icon "button" at bounding box center [13, 9] width 7 height 7
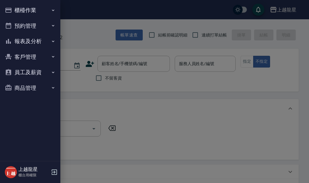
click at [28, 10] on button "櫃檯作業" at bounding box center [29, 10] width 55 height 16
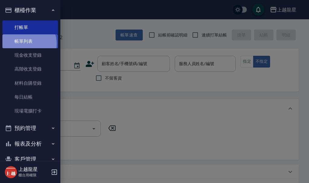
click at [26, 44] on link "帳單列表" at bounding box center [29, 41] width 55 height 14
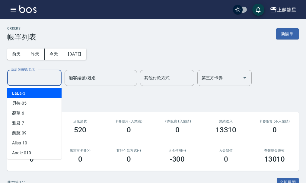
click at [35, 76] on div "設計師編號/姓名 設計師編號/姓名" at bounding box center [34, 78] width 54 height 16
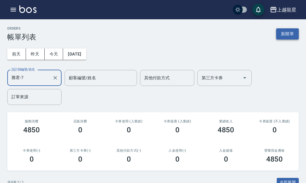
type input "雅君-7"
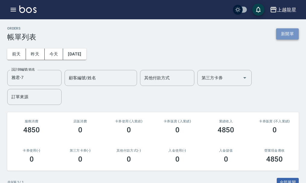
click at [289, 37] on button "新開單" at bounding box center [287, 33] width 23 height 11
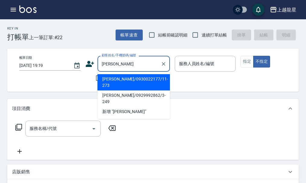
click at [117, 80] on li "李友謙/0930022177/11-273" at bounding box center [133, 82] width 72 height 16
type input "李友謙/0930022177/11-273"
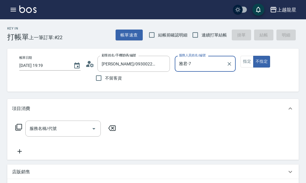
type input "雅君-7"
click at [243, 64] on button "指定" at bounding box center [246, 62] width 13 height 12
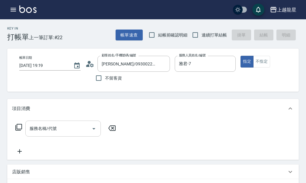
click at [66, 127] on div "服務名稱/代號" at bounding box center [62, 129] width 75 height 16
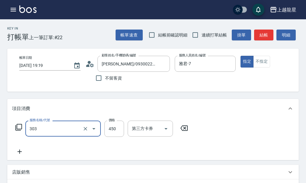
type input "剪髮(303)"
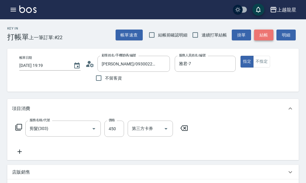
click at [259, 34] on button "結帳" at bounding box center [263, 35] width 19 height 11
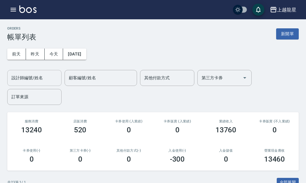
click at [38, 73] on div "設計師編號/姓名 設計師編號/姓名" at bounding box center [34, 78] width 54 height 16
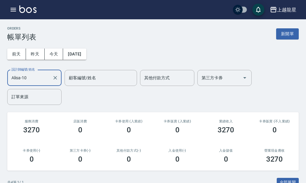
type input "Alisa-10"
click at [284, 37] on button "新開單" at bounding box center [287, 33] width 23 height 11
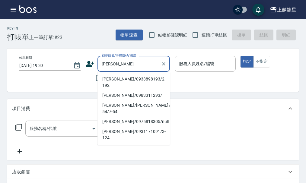
click at [141, 78] on li "李佳益/0933898193/2-192" at bounding box center [133, 82] width 72 height 16
type input "李佳益/0933898193/2-192"
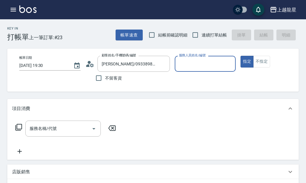
type input "Alisa-10"
click at [75, 134] on input "服務名稱/代號" at bounding box center [58, 128] width 61 height 11
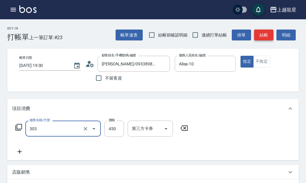
click at [262, 31] on button "結帳" at bounding box center [263, 35] width 19 height 11
type input "剪髮(303)"
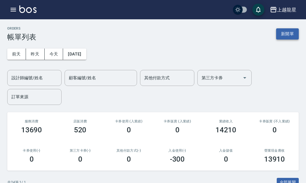
click at [284, 36] on button "新開單" at bounding box center [287, 33] width 23 height 11
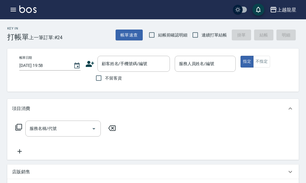
click at [113, 80] on span "不留客資" at bounding box center [113, 78] width 17 height 6
click at [105, 80] on input "不留客資" at bounding box center [98, 78] width 13 height 13
checkbox input "true"
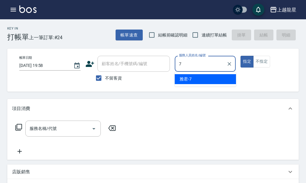
type input "雅君-7"
type button "true"
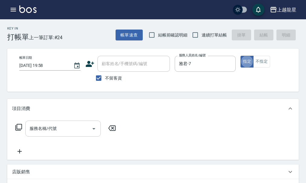
click at [79, 134] on input "服務名稱/代號" at bounding box center [58, 128] width 61 height 11
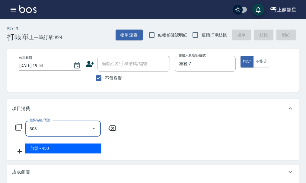
type input "剪髮(303)"
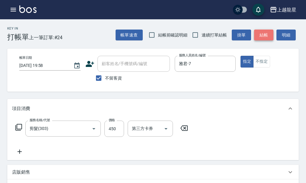
click at [263, 37] on button "結帳" at bounding box center [263, 35] width 19 height 11
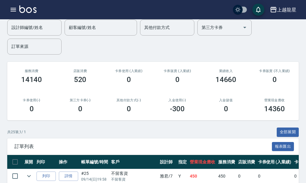
scroll to position [121, 0]
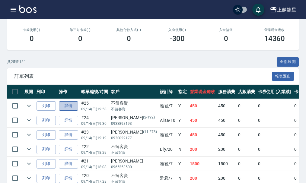
click at [66, 106] on link "詳情" at bounding box center [68, 105] width 19 height 9
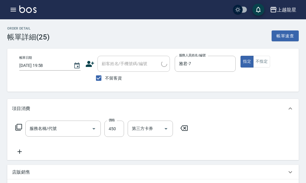
type input "2025/09/14 19:58"
checkbox input "true"
type input "雅君-7"
type input "剪髮(303)"
click at [96, 75] on input "不留客資" at bounding box center [98, 78] width 13 height 13
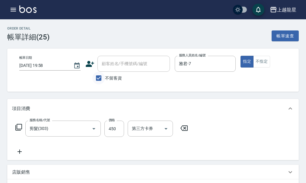
checkbox input "false"
click at [127, 68] on input "顧客姓名/手機號碼/編號" at bounding box center [129, 63] width 58 height 11
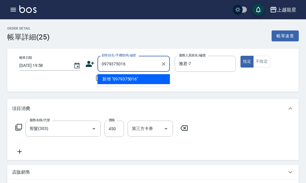
click at [100, 63] on input "0979375016" at bounding box center [129, 63] width 58 height 11
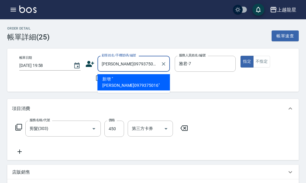
click at [120, 78] on li "新增 "李妍0979375016"" at bounding box center [133, 82] width 72 height 16
type input "李妍0979375016"
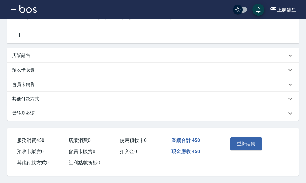
scroll to position [124, 0]
click at [240, 141] on button "重新結帳" at bounding box center [246, 143] width 32 height 13
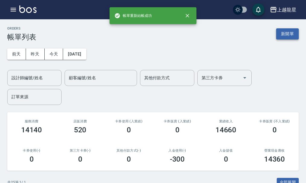
click at [286, 35] on button "新開單" at bounding box center [287, 33] width 23 height 11
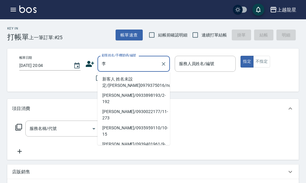
click at [142, 83] on li "新客人 姓名未設定/李妍0979375016/null" at bounding box center [133, 82] width 72 height 16
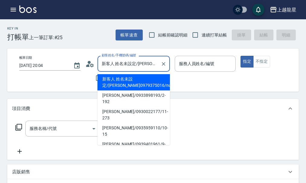
drag, startPoint x: 120, startPoint y: 66, endPoint x: 32, endPoint y: 66, distance: 87.7
click at [32, 67] on div "帳單日期 2025/09/14 20:04 顧客姓名/手機號碼/編號 新客人 姓名未設定/李妍0979375016/null 顧客姓名/手機號碼/編號 不留客…" at bounding box center [157, 70] width 287 height 29
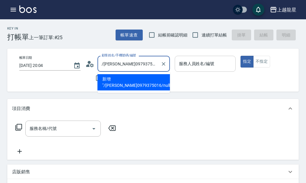
type input "新客人 姓名未設定/李妍0979375016/null"
click at [186, 68] on input "服務人員姓名/編號" at bounding box center [205, 63] width 56 height 11
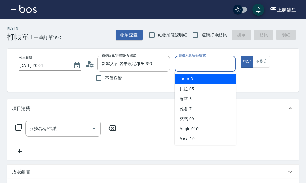
type input "2"
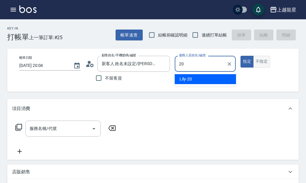
type input "Lily-20"
type button "true"
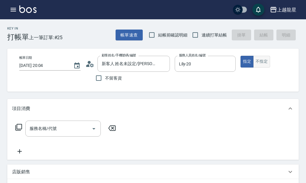
click at [256, 61] on button "不指定" at bounding box center [261, 62] width 17 height 12
click at [36, 132] on div "服務名稱/代號 服務名稱/代號" at bounding box center [62, 129] width 75 height 16
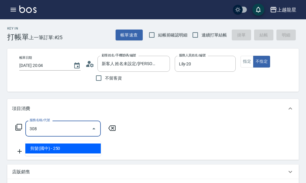
type input "剪髮(國中)(308)"
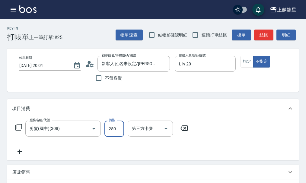
click at [89, 63] on circle at bounding box center [88, 62] width 3 height 3
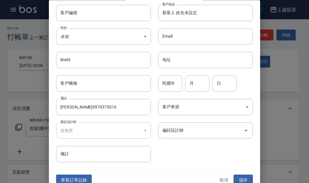
scroll to position [26, 0]
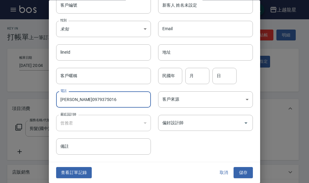
drag, startPoint x: 69, startPoint y: 100, endPoint x: 31, endPoint y: 100, distance: 38.0
click at [31, 100] on div "編輯客戶資料 最新顧客編號: 6-39 客戶編號 客戶編號 客戶姓名 新客人 姓名未設定 客戶姓名 性別 未知 UNKNOWN 性別 Email Email …" at bounding box center [154, 91] width 309 height 183
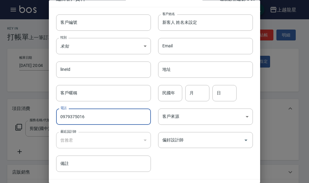
scroll to position [0, 0]
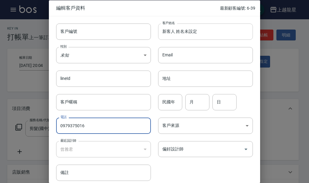
type input "0979375016"
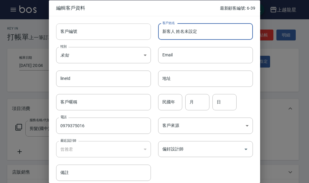
drag, startPoint x: 200, startPoint y: 35, endPoint x: 84, endPoint y: 37, distance: 116.0
click at [84, 37] on div "客戶編號 客戶編號 客戶姓名 新客人 姓名未設定 客戶姓名 性別 未知 UNKNOWN 性別 Email Email lineId lineId 地址 地址 …" at bounding box center [151, 98] width 204 height 165
paste input "妍"
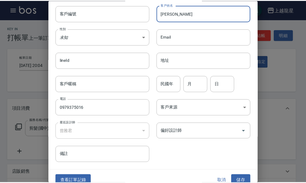
scroll to position [26, 0]
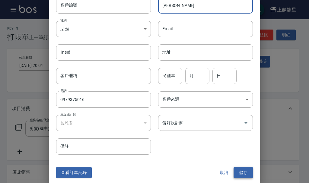
type input "李妍"
click at [242, 170] on button "儲存" at bounding box center [242, 172] width 19 height 11
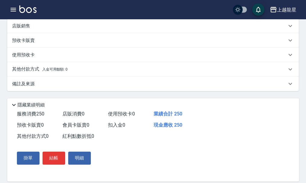
scroll to position [159, 0]
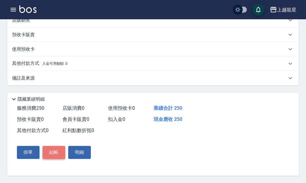
click at [60, 151] on button "結帳" at bounding box center [53, 152] width 23 height 13
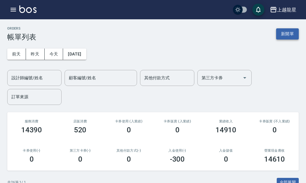
click at [288, 33] on button "新開單" at bounding box center [287, 33] width 23 height 11
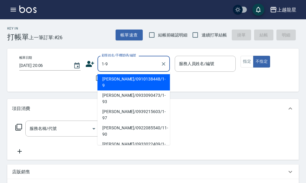
click at [120, 76] on li "[PERSON_NAME]/0910138448/1-9" at bounding box center [133, 82] width 72 height 16
type input "[PERSON_NAME]/0910138448/1-9"
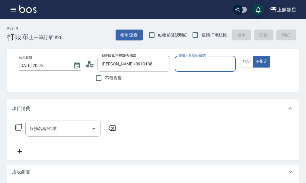
type input "雅君-7"
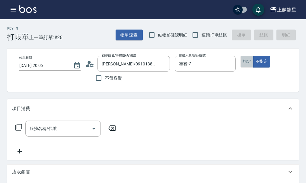
click at [240, 64] on button "指定" at bounding box center [246, 62] width 13 height 12
click at [66, 130] on input "服務名稱/代號" at bounding box center [58, 128] width 61 height 11
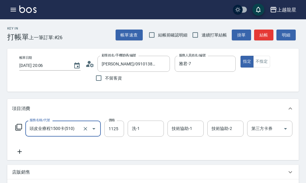
type input "頭皮全療程1500卡(510)"
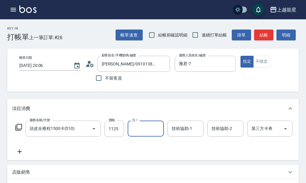
type input "1"
type input "[PERSON_NAME]-22"
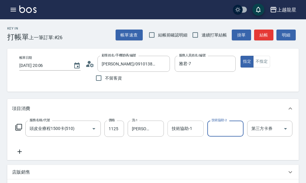
click at [179, 132] on input "技術協助-1" at bounding box center [185, 128] width 31 height 11
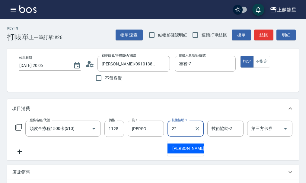
type input "[PERSON_NAME]-22"
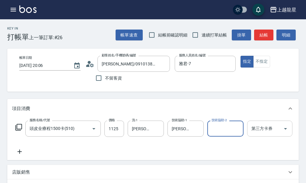
click at [257, 130] on div "第三方卡券 第三方卡券" at bounding box center [269, 129] width 45 height 16
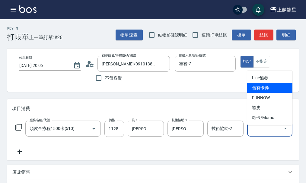
click at [256, 87] on span "舊有卡券" at bounding box center [269, 88] width 45 height 10
type input "舊有卡券"
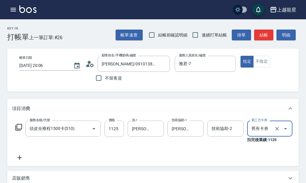
click at [19, 160] on icon at bounding box center [19, 158] width 4 height 4
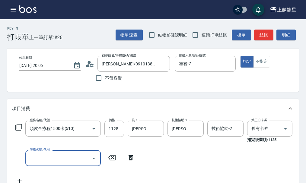
type input "3"
type input "1200以上護髮套卡(628)"
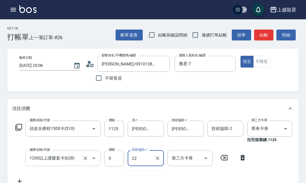
type input "[PERSON_NAME]-22"
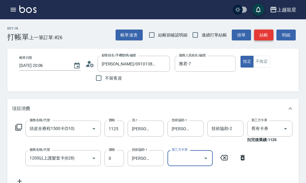
click at [270, 35] on button "結帳" at bounding box center [263, 35] width 19 height 11
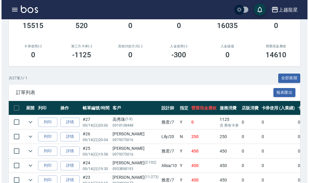
scroll to position [151, 0]
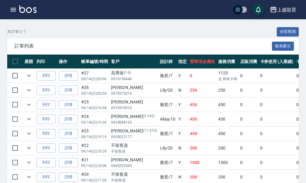
click at [15, 11] on icon "button" at bounding box center [13, 9] width 7 height 7
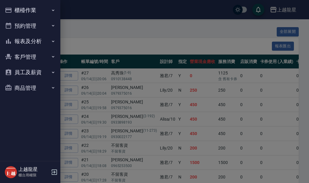
click at [18, 15] on button "櫃檯作業" at bounding box center [29, 10] width 55 height 16
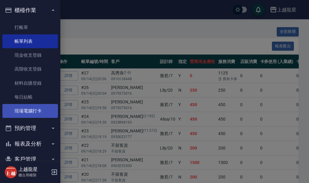
click at [24, 113] on link "現場電腦打卡" at bounding box center [29, 111] width 55 height 14
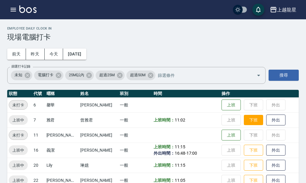
click at [244, 122] on button "下班" at bounding box center [253, 120] width 19 height 11
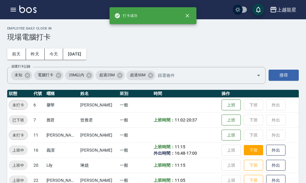
click at [244, 153] on button "下班" at bounding box center [253, 150] width 19 height 11
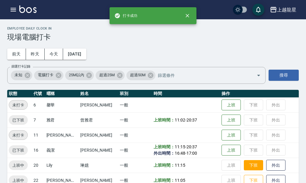
click at [247, 162] on button "下班" at bounding box center [253, 165] width 19 height 11
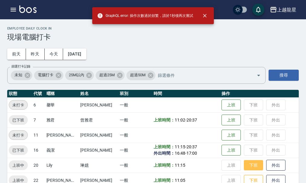
click at [245, 166] on button "下班" at bounding box center [253, 165] width 19 height 11
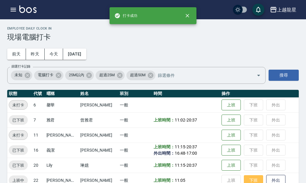
click at [245, 178] on button "下班" at bounding box center [253, 180] width 19 height 11
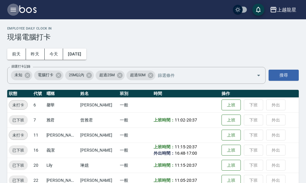
click at [14, 11] on icon "button" at bounding box center [13, 10] width 5 height 4
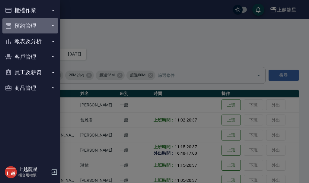
click at [24, 24] on button "預約管理" at bounding box center [29, 26] width 55 height 16
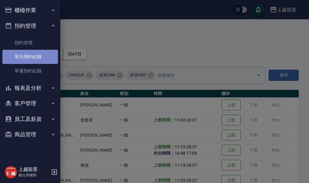
click at [27, 57] on link "單日預約紀錄" at bounding box center [29, 57] width 55 height 14
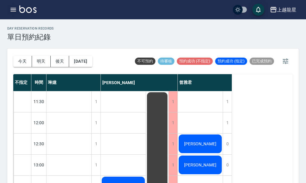
click at [14, 7] on icon "button" at bounding box center [13, 9] width 7 height 7
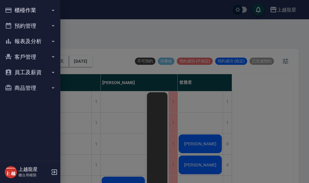
click at [107, 41] on div at bounding box center [154, 91] width 309 height 183
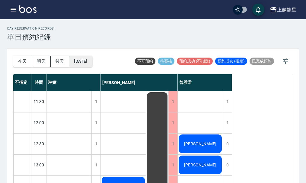
click at [89, 65] on button "[DATE]" at bounding box center [80, 61] width 23 height 11
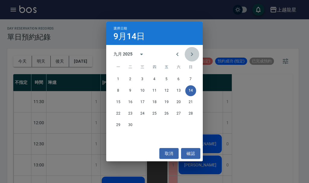
click at [192, 56] on icon "Next month" at bounding box center [191, 54] width 7 height 7
click at [155, 80] on button "2" at bounding box center [154, 79] width 11 height 11
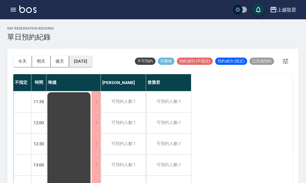
click at [86, 63] on button "2025/10/02" at bounding box center [80, 61] width 23 height 11
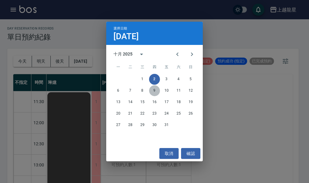
click at [153, 92] on button "9" at bounding box center [154, 90] width 11 height 11
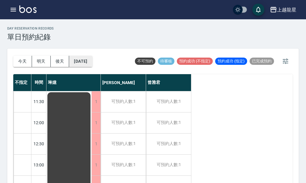
click at [92, 65] on button "2025/10/09" at bounding box center [80, 61] width 23 height 11
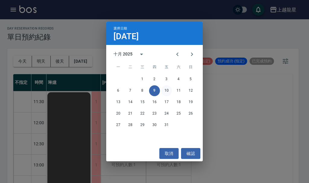
click at [167, 92] on button "10" at bounding box center [166, 90] width 11 height 11
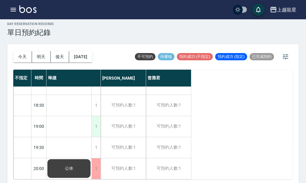
scroll to position [7, 0]
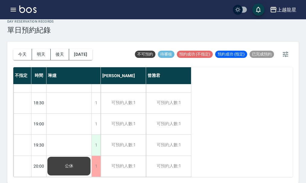
click at [93, 135] on div "1" at bounding box center [95, 145] width 9 height 21
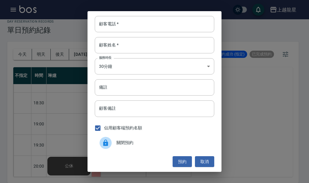
click at [255, 134] on div "顧客電話   * 顧客電話   * 顧客姓名   * 顧客姓名   * 服務時長 30分鐘 1 服務時長 備註 備註 顧客備註 顧客備註 佔用顧客端預約名額 …" at bounding box center [154, 91] width 309 height 183
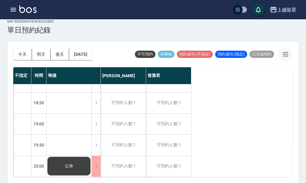
click at [284, 58] on icon "button" at bounding box center [284, 54] width 7 height 7
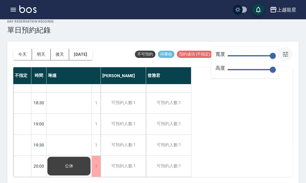
click at [283, 58] on icon "button" at bounding box center [284, 54] width 7 height 7
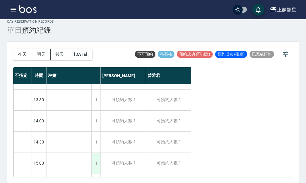
scroll to position [0, 0]
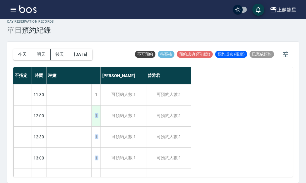
drag, startPoint x: 91, startPoint y: 91, endPoint x: 94, endPoint y: 112, distance: 20.7
drag, startPoint x: 92, startPoint y: 92, endPoint x: 91, endPoint y: 118, distance: 25.6
drag, startPoint x: 91, startPoint y: 118, endPoint x: 86, endPoint y: 102, distance: 16.1
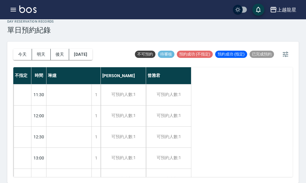
drag, startPoint x: 86, startPoint y: 102, endPoint x: 63, endPoint y: 71, distance: 39.0
click at [63, 71] on div "琳嬑" at bounding box center [73, 75] width 54 height 17
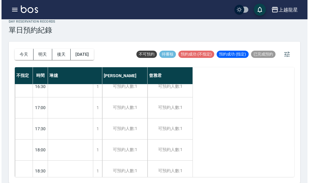
scroll to position [292, 0]
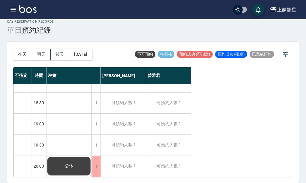
click at [17, 11] on button "button" at bounding box center [13, 10] width 12 height 12
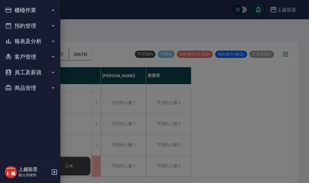
click at [17, 10] on button "櫃檯作業" at bounding box center [29, 10] width 55 height 16
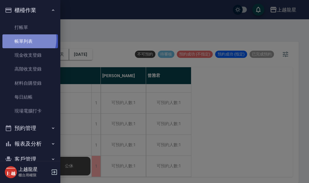
click at [22, 39] on link "帳單列表" at bounding box center [29, 41] width 55 height 14
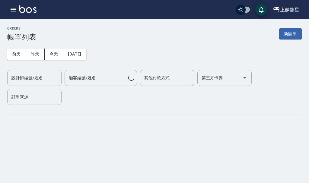
click at [24, 11] on img at bounding box center [27, 9] width 17 height 8
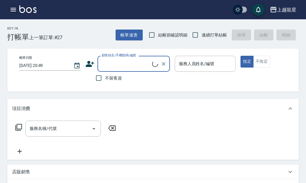
click at [11, 8] on icon "button" at bounding box center [13, 10] width 5 height 4
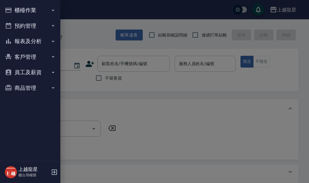
click at [18, 10] on button "櫃檯作業" at bounding box center [29, 10] width 55 height 16
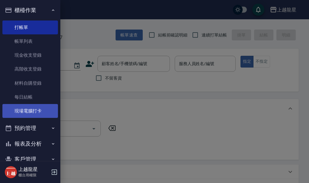
click at [24, 108] on link "現場電腦打卡" at bounding box center [29, 111] width 55 height 14
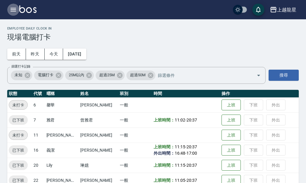
click at [13, 10] on icon "button" at bounding box center [13, 10] width 5 height 4
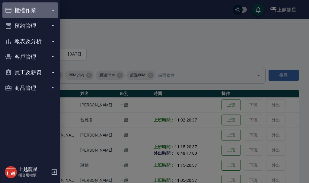
click at [19, 10] on button "櫃檯作業" at bounding box center [29, 10] width 55 height 16
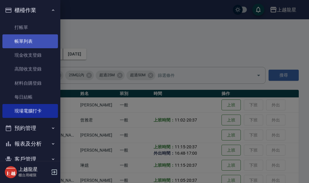
click at [25, 39] on link "帳單列表" at bounding box center [29, 41] width 55 height 14
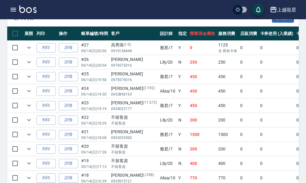
scroll to position [181, 0]
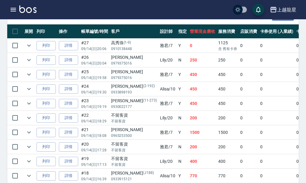
click at [31, 8] on img at bounding box center [27, 9] width 17 height 8
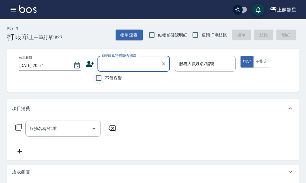
click at [98, 78] on input "不留客資" at bounding box center [98, 78] width 13 height 13
checkbox input "true"
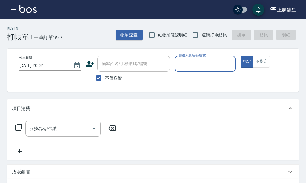
click at [191, 61] on input "服務人員姓名/編號" at bounding box center [205, 63] width 56 height 11
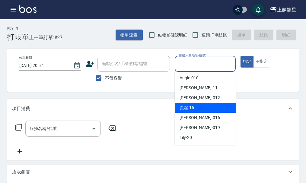
scroll to position [90, 0]
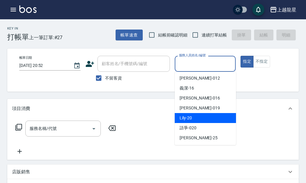
click at [197, 116] on div "Lily -20" at bounding box center [204, 118] width 61 height 10
type input "Lily-20"
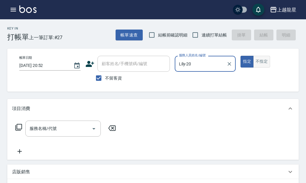
click at [263, 63] on button "不指定" at bounding box center [261, 62] width 17 height 12
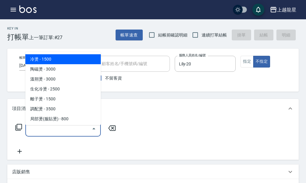
click at [55, 136] on div "服務名稱/代號 服務名稱/代號" at bounding box center [62, 129] width 75 height 16
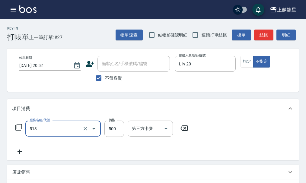
type input "SPA健康洗(513)"
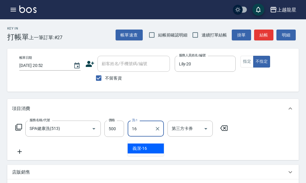
type input "義潔-16"
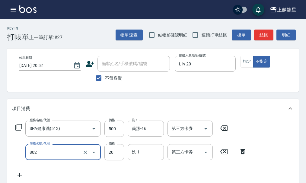
type input "潤絲(802)"
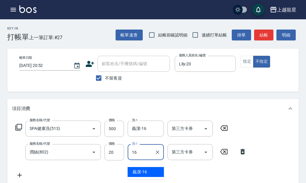
type input "義潔-16"
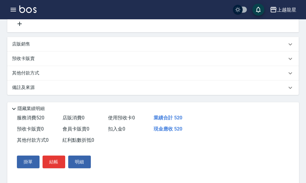
scroll to position [191, 0]
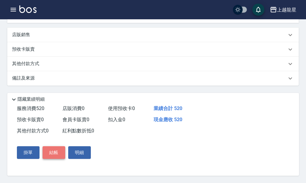
click at [49, 152] on button "結帳" at bounding box center [53, 152] width 23 height 13
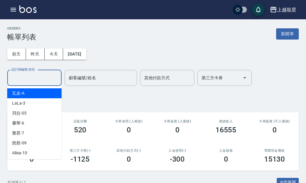
click at [32, 79] on input "設計師編號/姓名" at bounding box center [34, 78] width 49 height 11
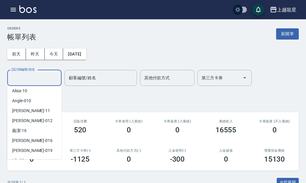
scroll to position [90, 0]
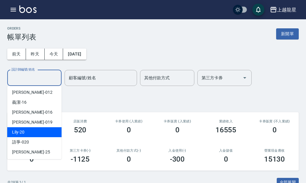
click at [30, 131] on div "Lily -20" at bounding box center [34, 132] width 54 height 10
type input "Lily-20"
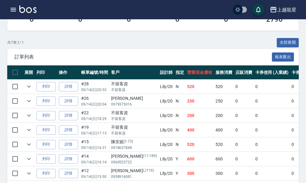
scroll to position [151, 0]
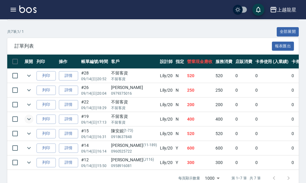
click at [30, 120] on icon "expand row" at bounding box center [28, 118] width 7 height 7
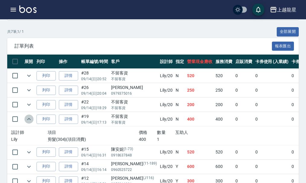
click at [30, 120] on icon "expand row" at bounding box center [29, 119] width 4 height 2
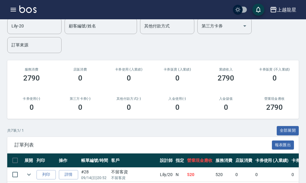
scroll to position [0, 0]
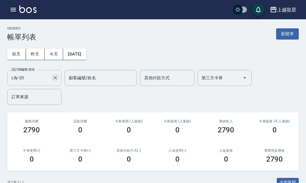
click at [55, 77] on icon "Clear" at bounding box center [55, 78] width 4 height 4
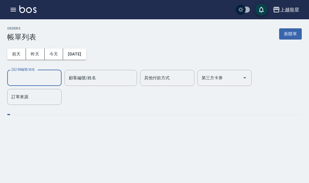
click at [42, 77] on input "設計師編號/姓名" at bounding box center [34, 78] width 49 height 11
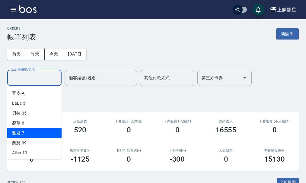
click at [34, 130] on div "雅君 -7" at bounding box center [34, 133] width 54 height 10
type input "雅君-7"
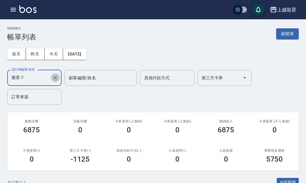
click at [57, 78] on icon "Clear" at bounding box center [55, 78] width 6 height 6
click at [15, 8] on icon "button" at bounding box center [13, 10] width 5 height 4
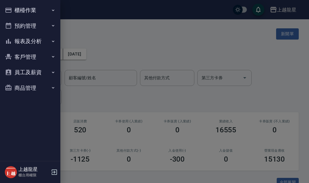
click at [34, 42] on button "報表及分析" at bounding box center [29, 41] width 55 height 16
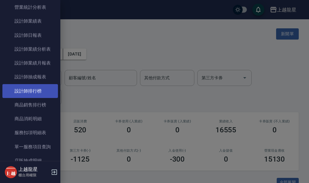
scroll to position [241, 0]
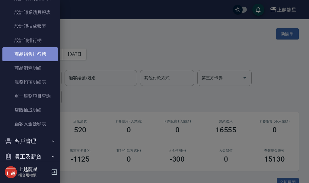
click at [40, 56] on link "商品銷售排行榜" at bounding box center [29, 54] width 55 height 14
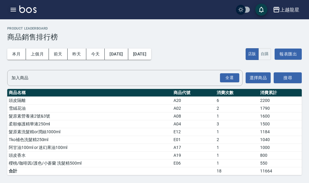
click at [16, 7] on icon "button" at bounding box center [13, 9] width 7 height 7
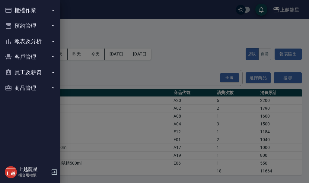
click at [23, 41] on button "報表及分析" at bounding box center [29, 41] width 55 height 16
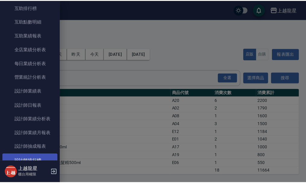
scroll to position [151, 0]
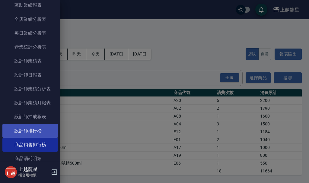
click at [44, 137] on link "設計師排行榜" at bounding box center [29, 131] width 55 height 14
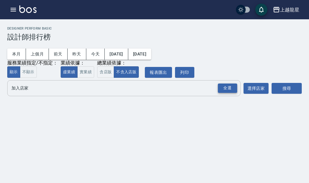
click at [235, 91] on div "全選" at bounding box center [227, 87] width 19 height 9
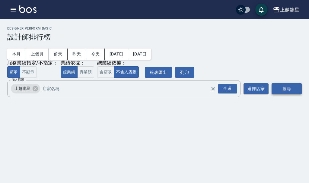
click at [292, 90] on button "搜尋" at bounding box center [286, 88] width 30 height 11
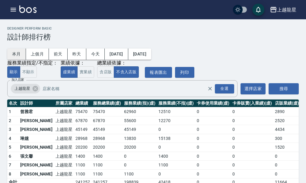
click at [19, 54] on button "本月" at bounding box center [16, 54] width 19 height 11
click at [87, 74] on button "實業績" at bounding box center [85, 72] width 17 height 12
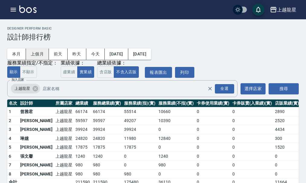
click at [36, 54] on button "上個月" at bounding box center [37, 54] width 23 height 11
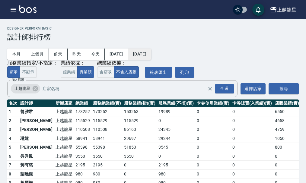
click at [151, 58] on button "2025/08/31" at bounding box center [139, 54] width 23 height 11
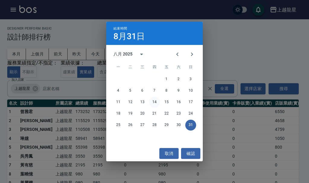
click at [155, 101] on button "14" at bounding box center [154, 102] width 11 height 11
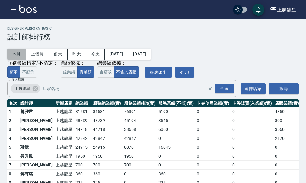
click at [22, 56] on button "本月" at bounding box center [16, 54] width 19 height 11
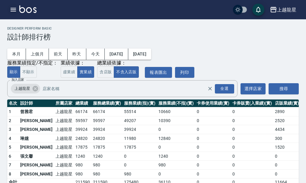
click at [13, 8] on icon "button" at bounding box center [13, 9] width 7 height 7
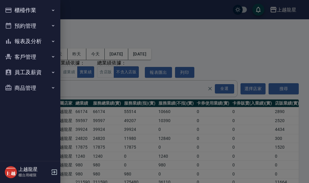
click at [24, 8] on button "櫃檯作業" at bounding box center [29, 10] width 55 height 16
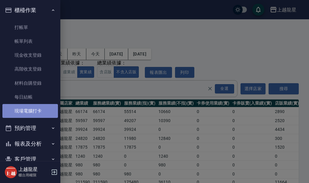
click at [36, 113] on link "現場電腦打卡" at bounding box center [29, 111] width 55 height 14
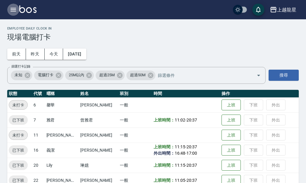
click at [16, 8] on icon "button" at bounding box center [13, 10] width 5 height 4
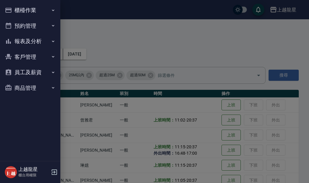
click at [23, 8] on button "櫃檯作業" at bounding box center [29, 10] width 55 height 16
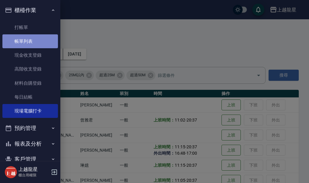
click at [33, 44] on link "帳單列表" at bounding box center [29, 41] width 55 height 14
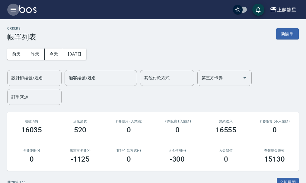
click at [8, 10] on button "button" at bounding box center [13, 10] width 12 height 12
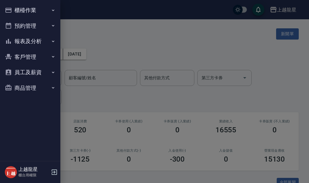
click at [33, 40] on button "報表及分析" at bounding box center [29, 41] width 55 height 16
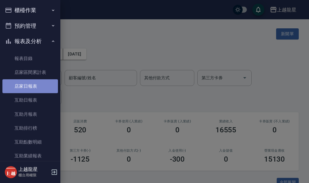
click at [31, 85] on link "店家日報表" at bounding box center [29, 86] width 55 height 14
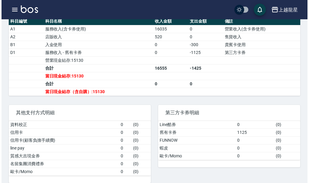
scroll to position [211, 0]
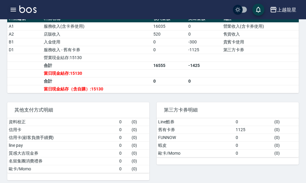
click at [11, 10] on icon "button" at bounding box center [13, 10] width 5 height 4
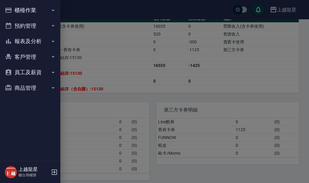
click at [37, 13] on button "櫃檯作業" at bounding box center [29, 10] width 55 height 16
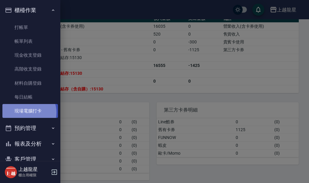
click at [25, 112] on link "現場電腦打卡" at bounding box center [29, 111] width 55 height 14
